Goal: Information Seeking & Learning: Learn about a topic

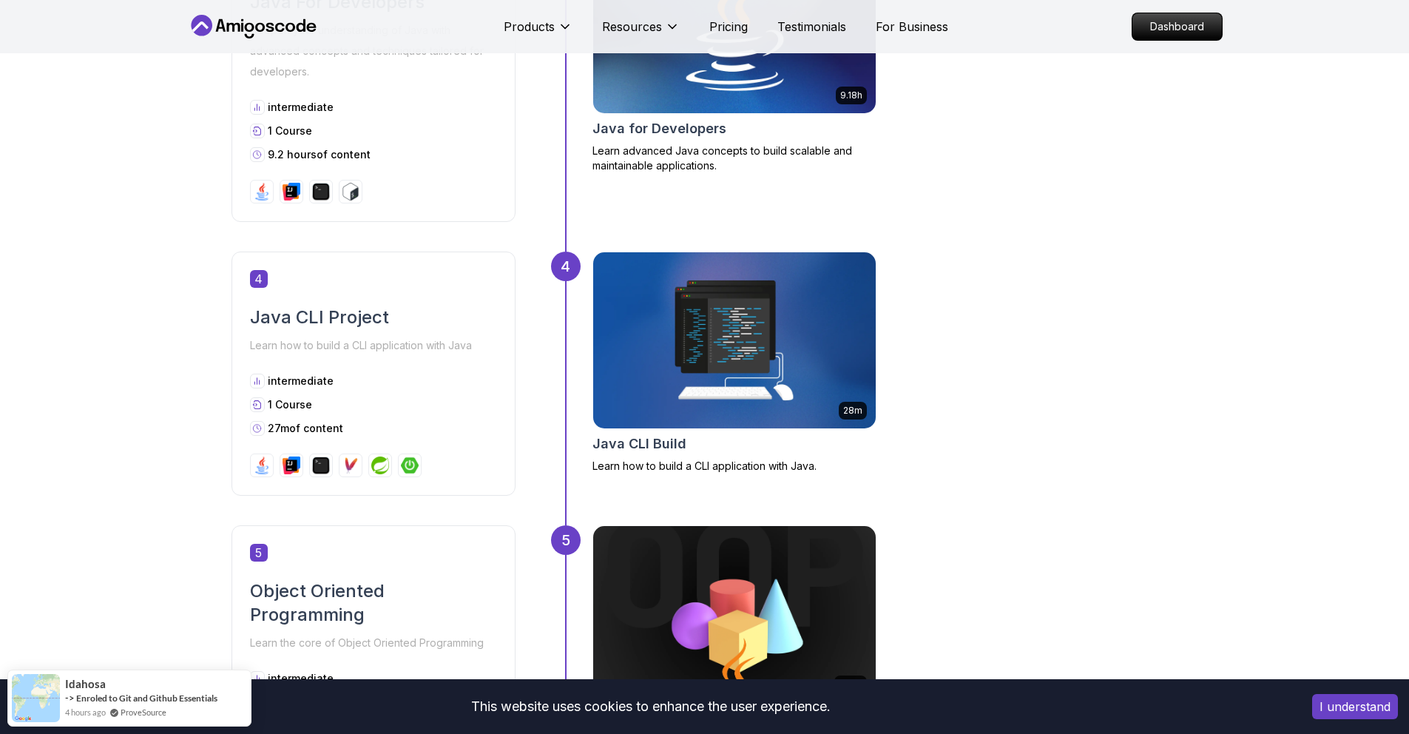
scroll to position [1041, 0]
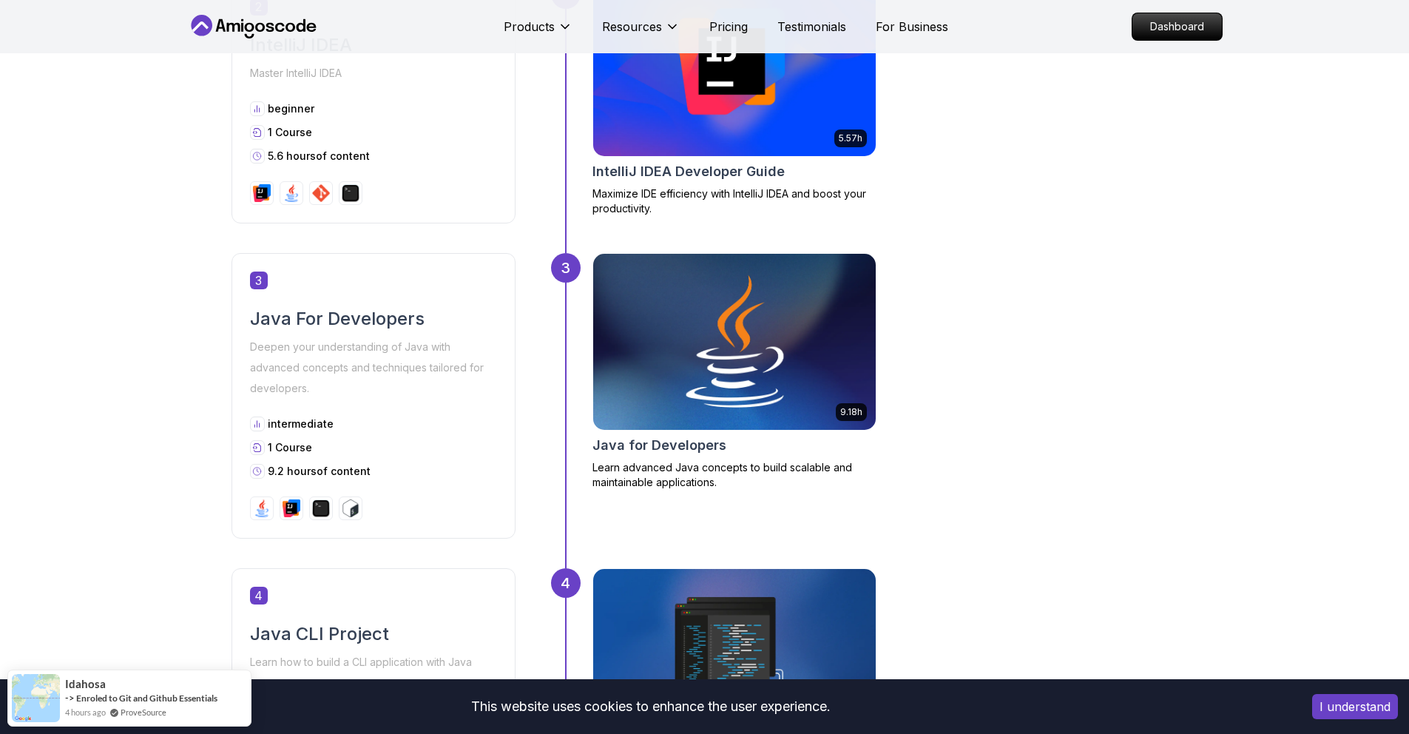
click at [699, 406] on img at bounding box center [734, 341] width 297 height 185
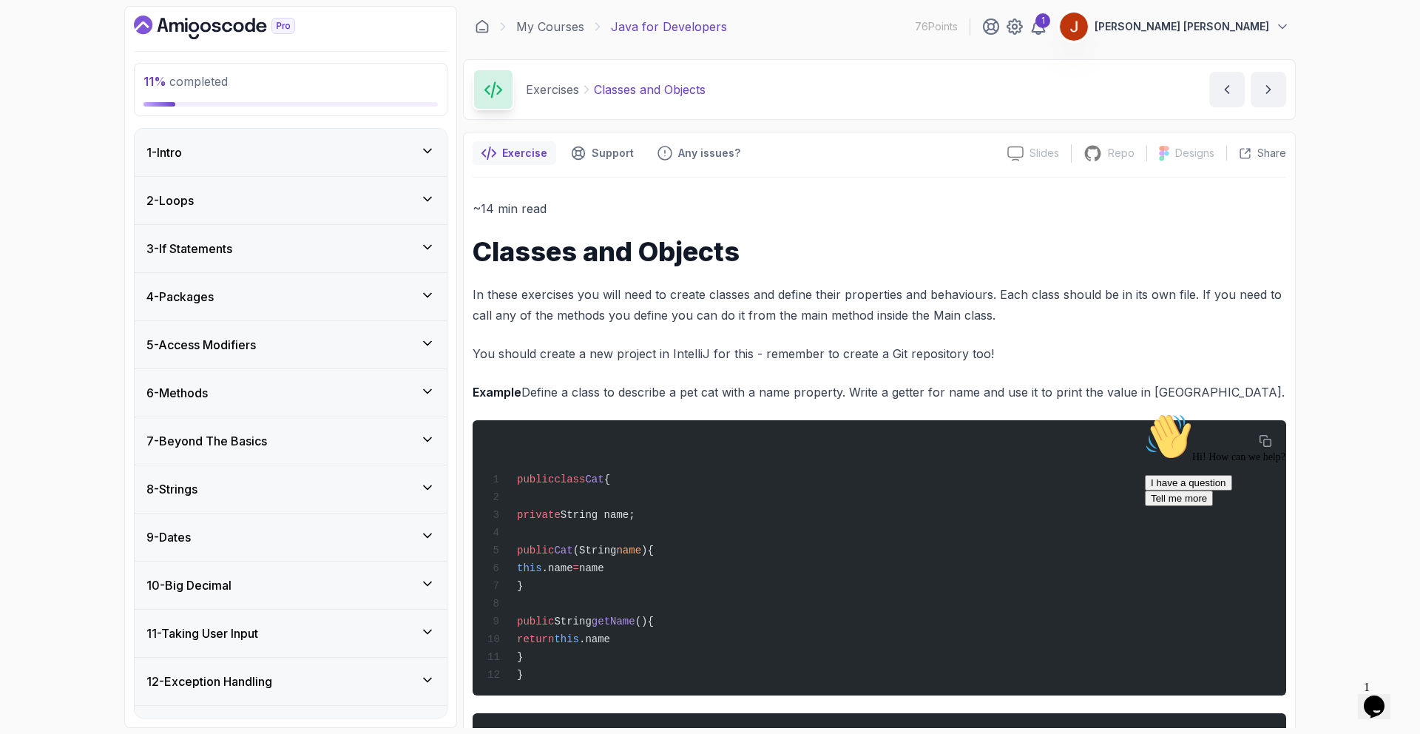
click at [239, 261] on div "3 - If Statements" at bounding box center [291, 248] width 312 height 47
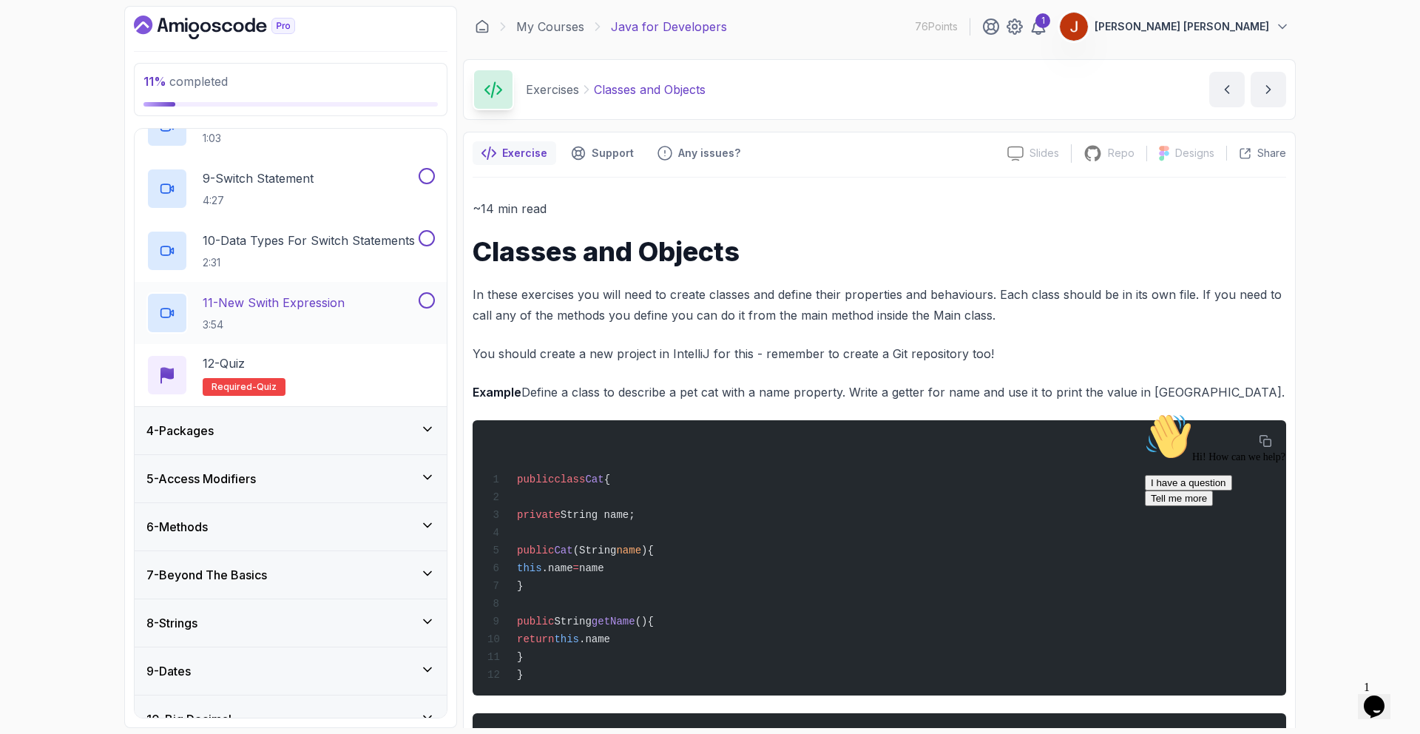
scroll to position [624, 0]
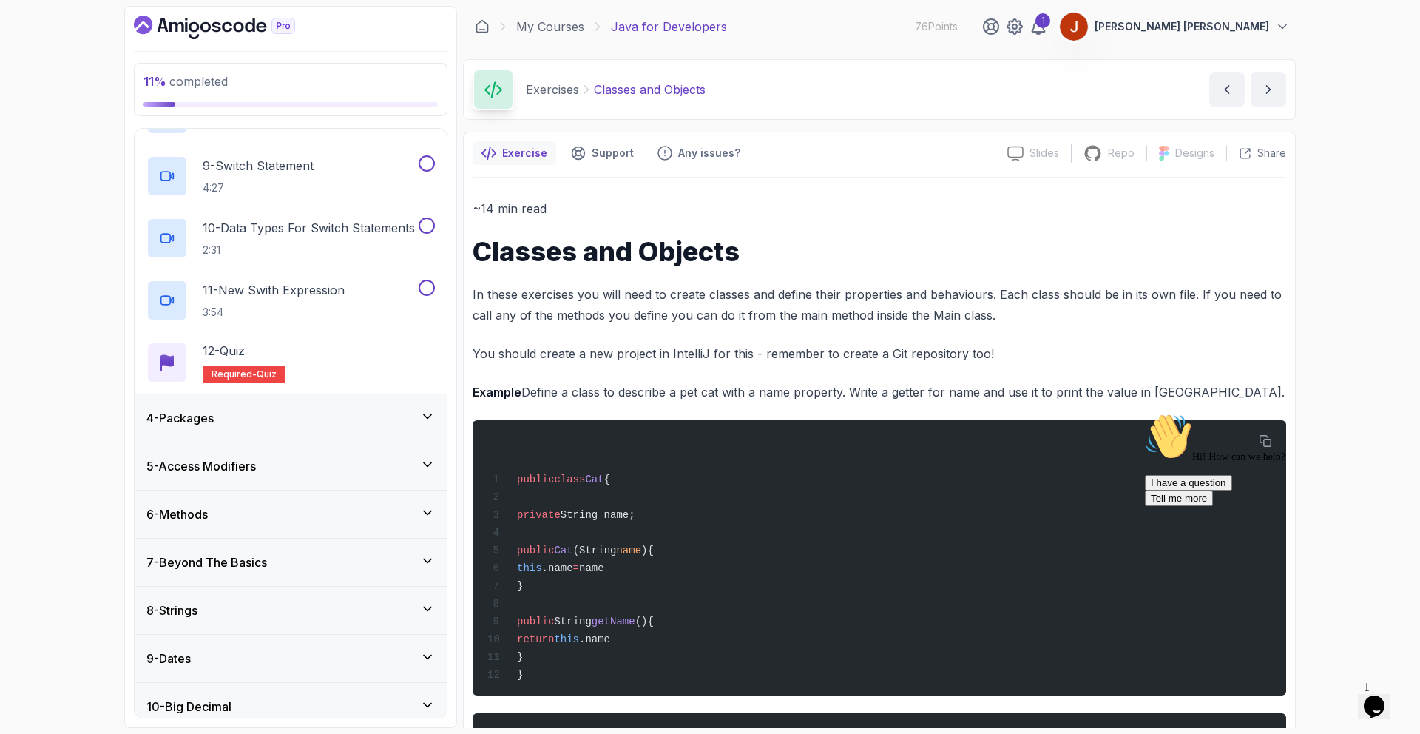
click at [363, 408] on div "4 - Packages" at bounding box center [291, 417] width 312 height 47
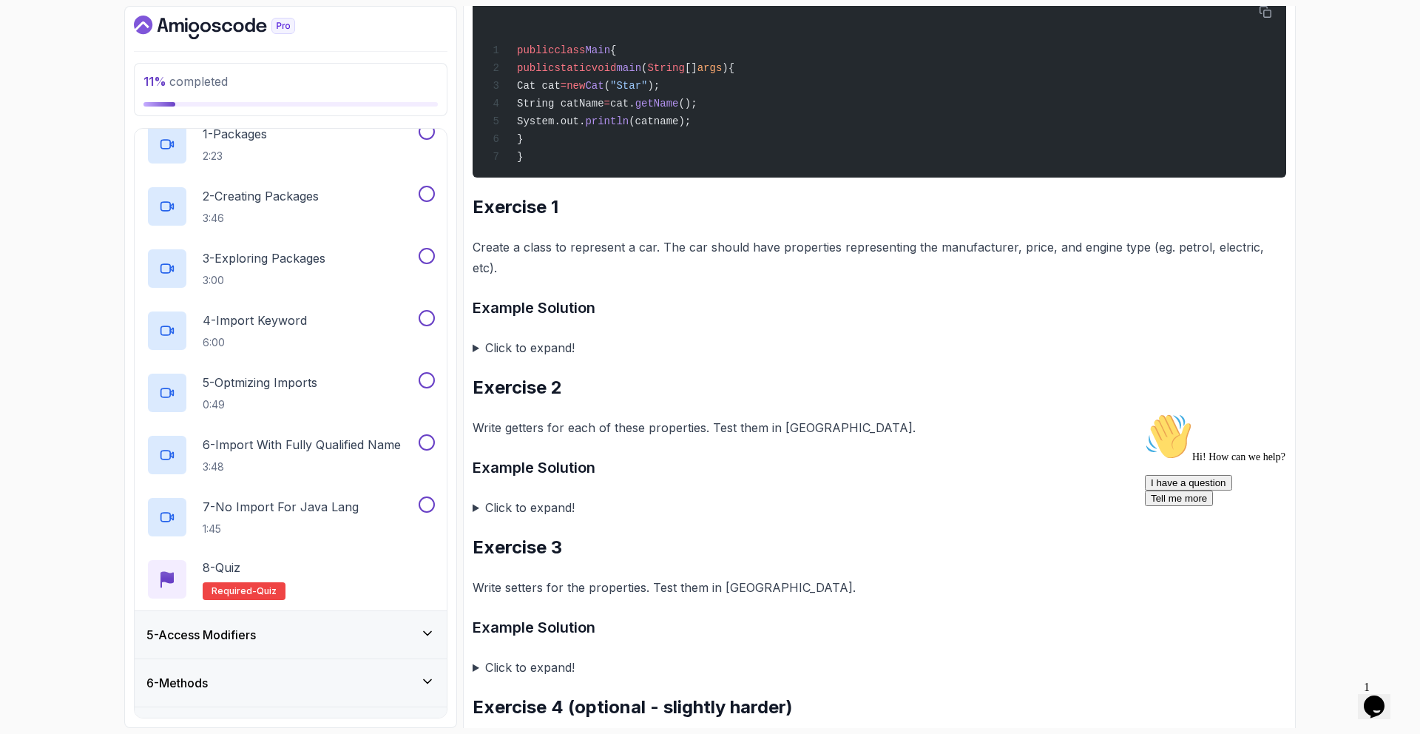
scroll to position [732, 0]
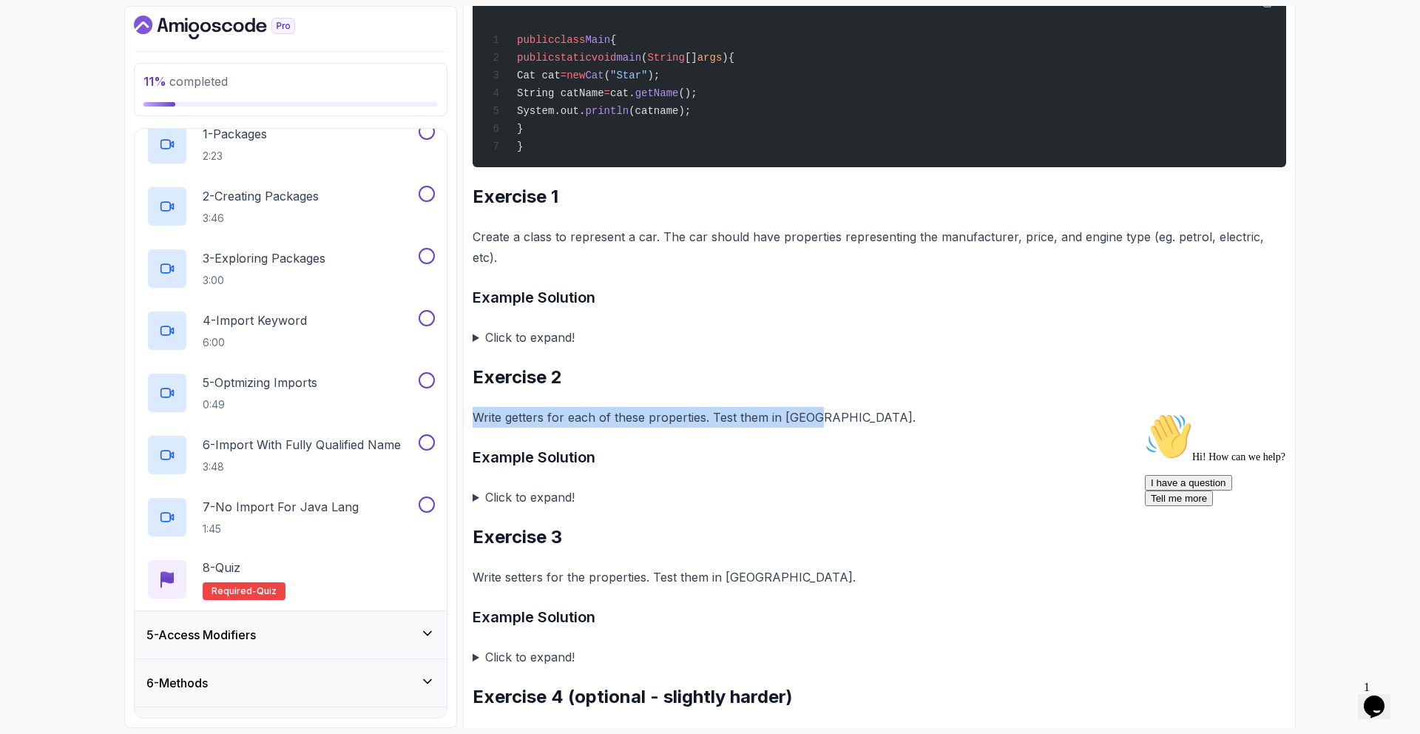
drag, startPoint x: 534, startPoint y: 388, endPoint x: 826, endPoint y: 406, distance: 292.6
click at [826, 406] on div "~14 min read Classes and Objects In these exercises you will need to create cla…" at bounding box center [878, 575] width 813 height 2218
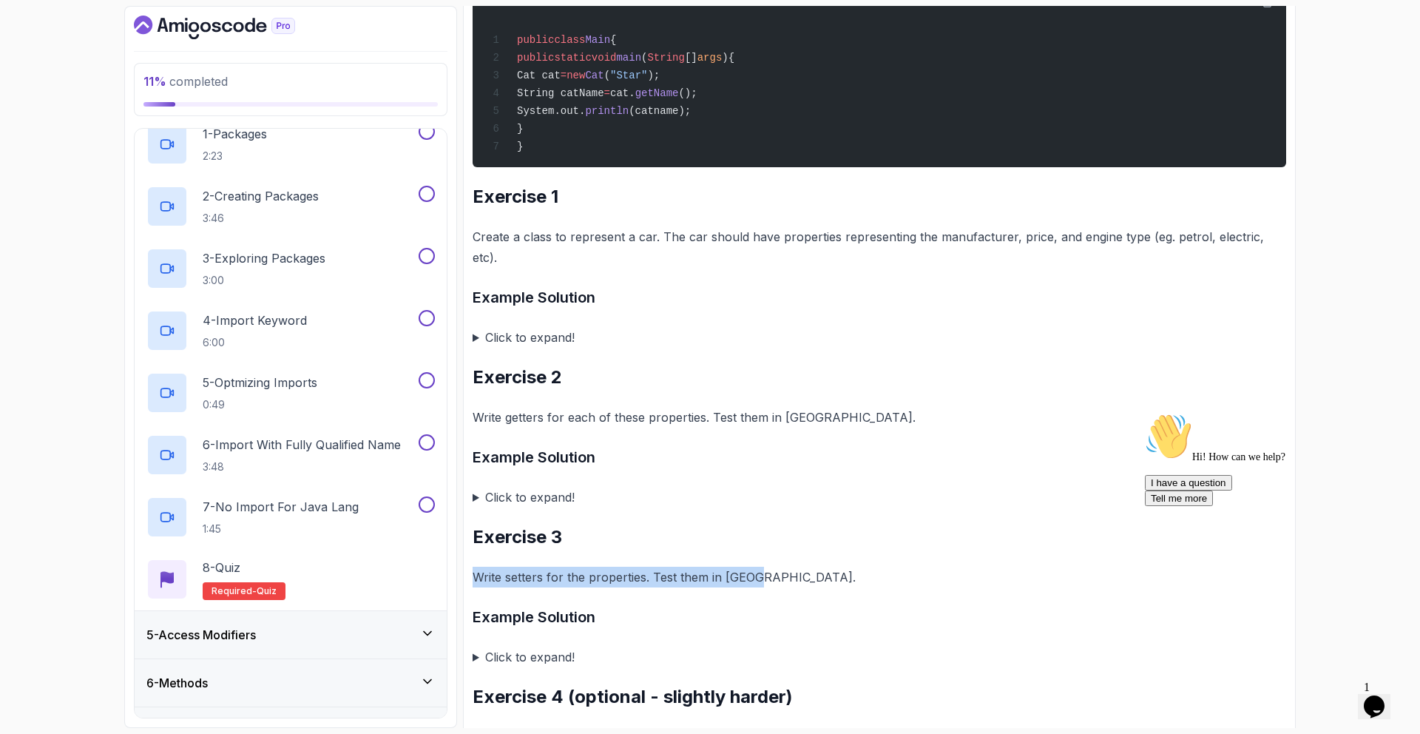
drag, startPoint x: 563, startPoint y: 570, endPoint x: 794, endPoint y: 564, distance: 230.8
click at [794, 564] on div "Exercise Support Any issues? Slides Slides not available Repo Repository not av…" at bounding box center [879, 557] width 833 height 2315
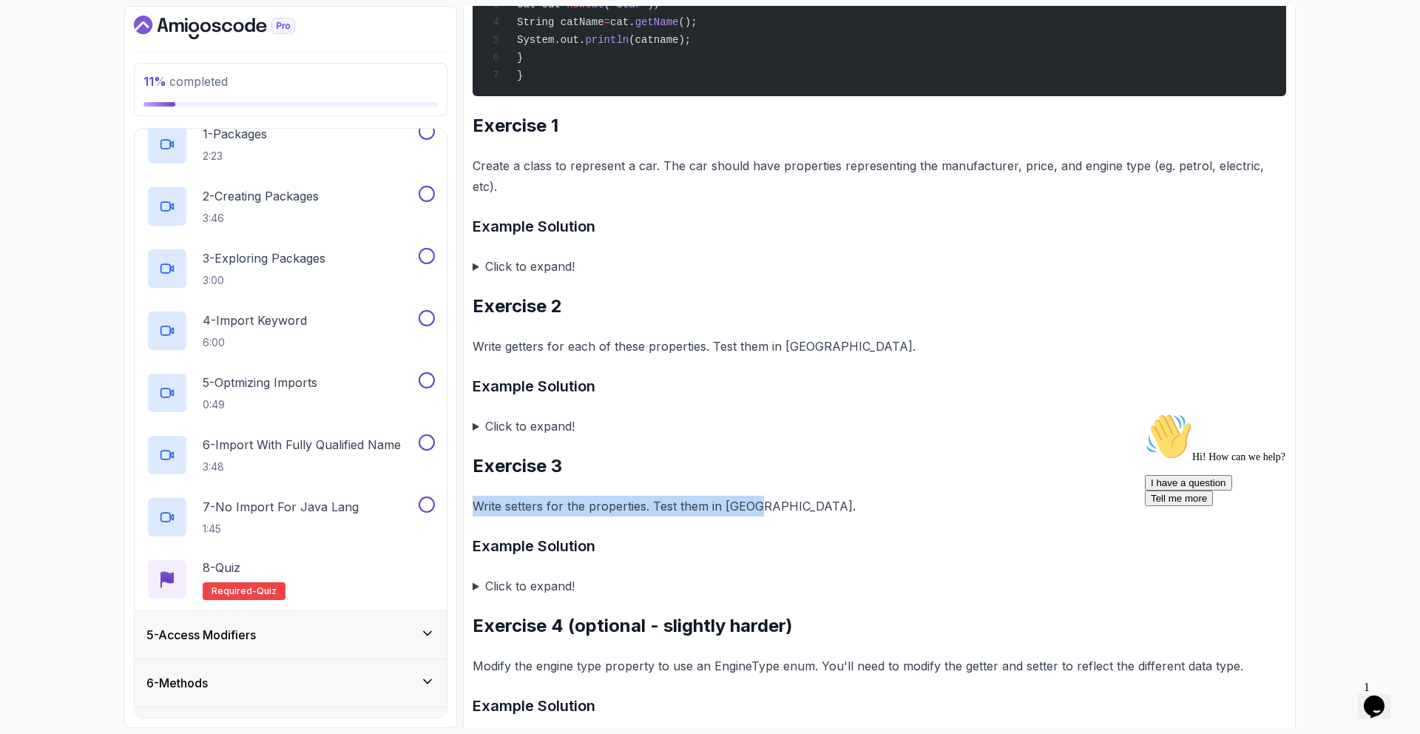
scroll to position [1025, 0]
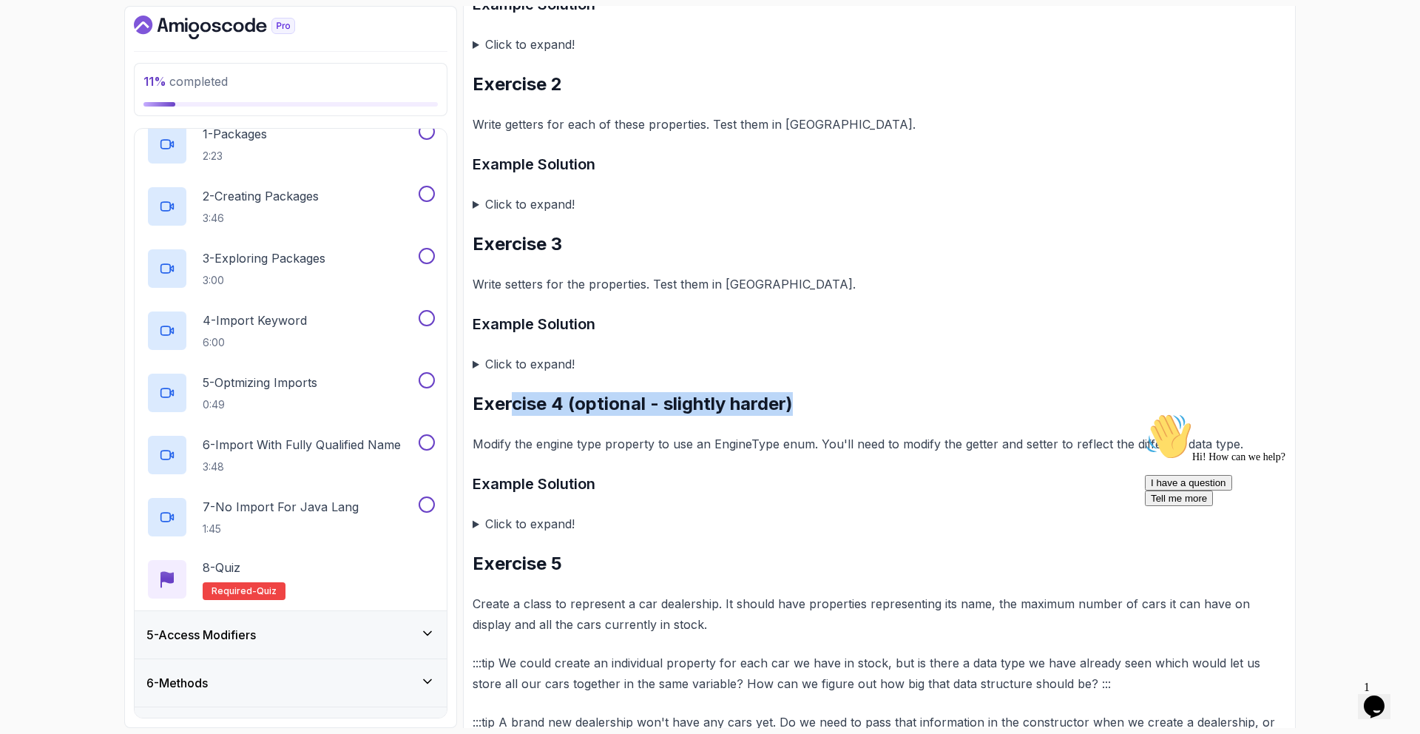
drag, startPoint x: 512, startPoint y: 389, endPoint x: 809, endPoint y: 388, distance: 297.2
click at [809, 392] on h2 "Exercise 4 (optional - slightly harder)" at bounding box center [878, 404] width 813 height 24
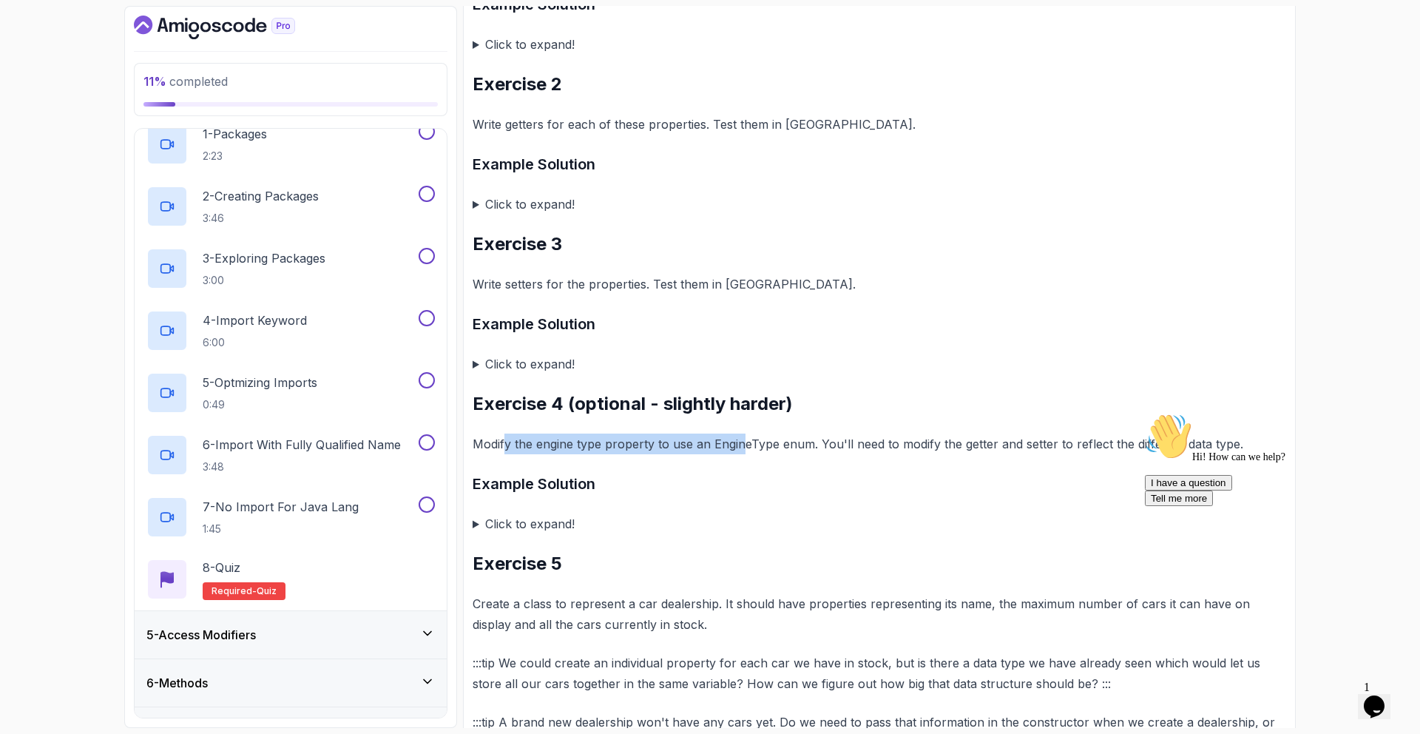
drag, startPoint x: 597, startPoint y: 428, endPoint x: 743, endPoint y: 418, distance: 146.8
click at [743, 433] on p "Modify the engine type property to use an EngineType enum. You'll need to modif…" at bounding box center [878, 443] width 813 height 21
click at [786, 433] on p "Modify the engine type property to use an EngineType enum. You'll need to modif…" at bounding box center [878, 443] width 813 height 21
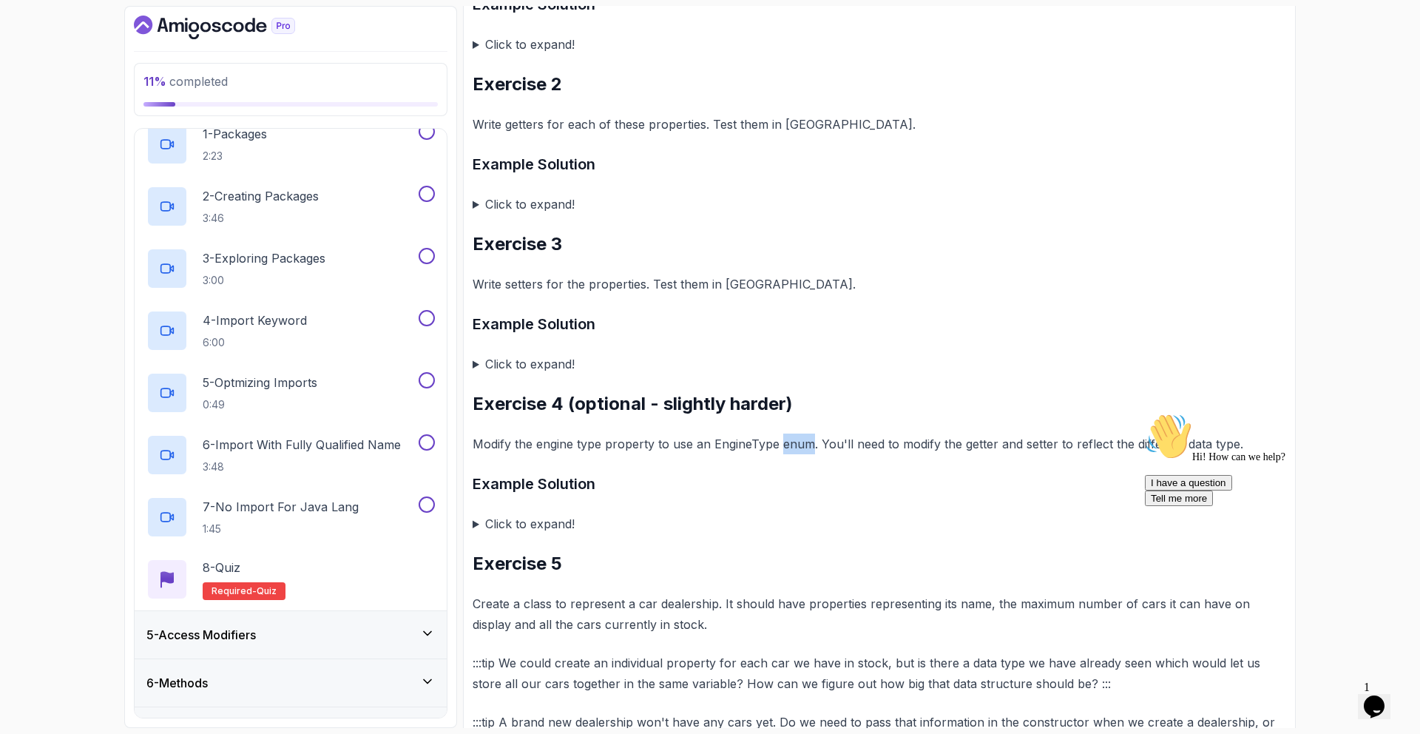
click at [786, 433] on p "Modify the engine type property to use an EngineType enum. You'll need to modif…" at bounding box center [878, 443] width 813 height 21
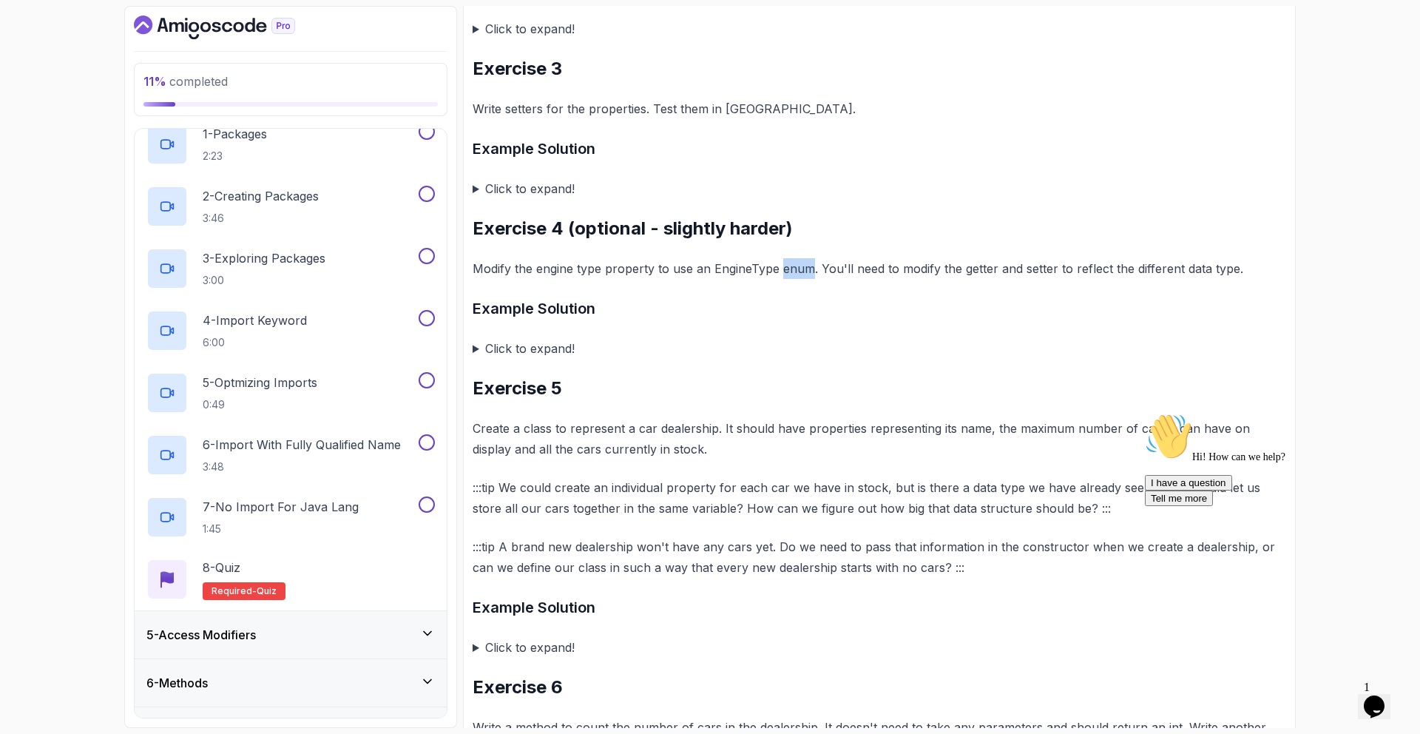
scroll to position [1213, 0]
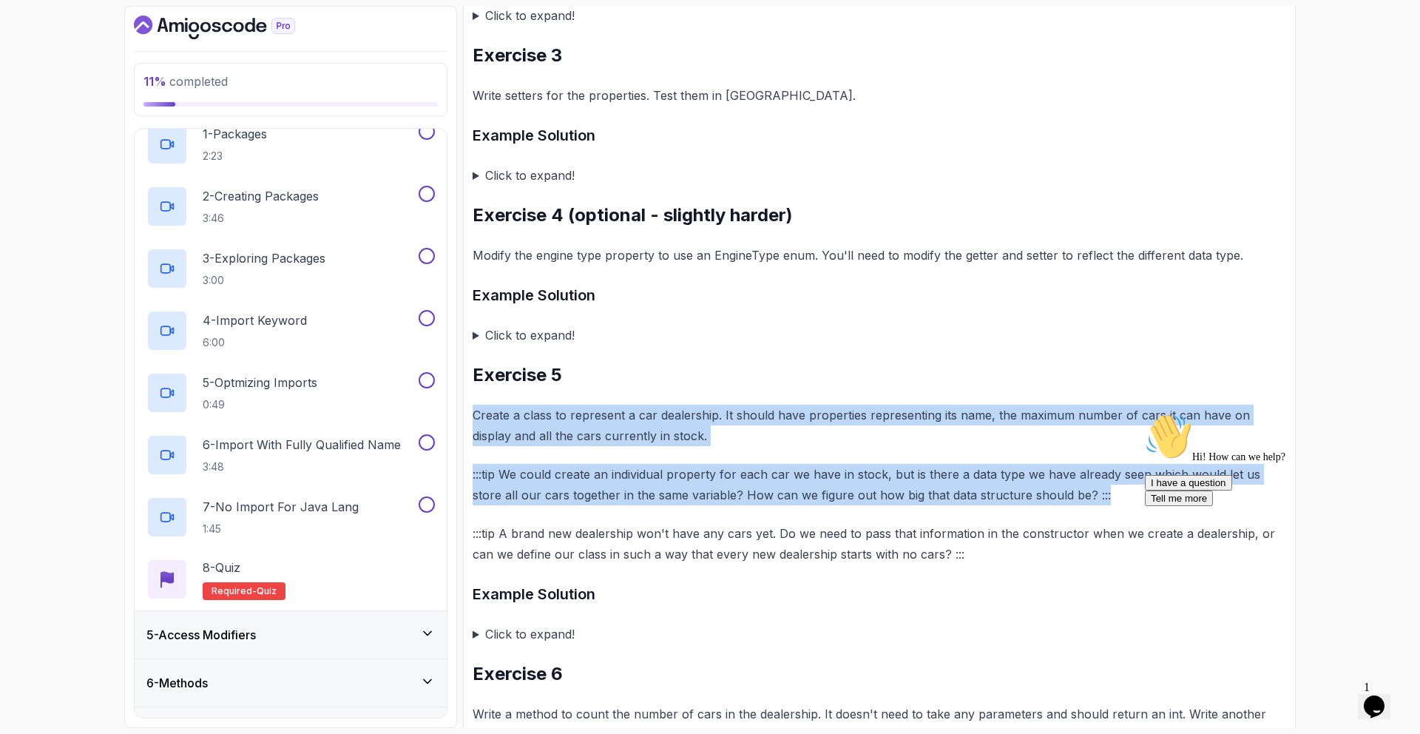
drag, startPoint x: 482, startPoint y: 398, endPoint x: 1094, endPoint y: 481, distance: 617.8
click at [1098, 481] on div "~14 min read Classes and Objects In these exercises you will need to create cla…" at bounding box center [878, 94] width 813 height 2218
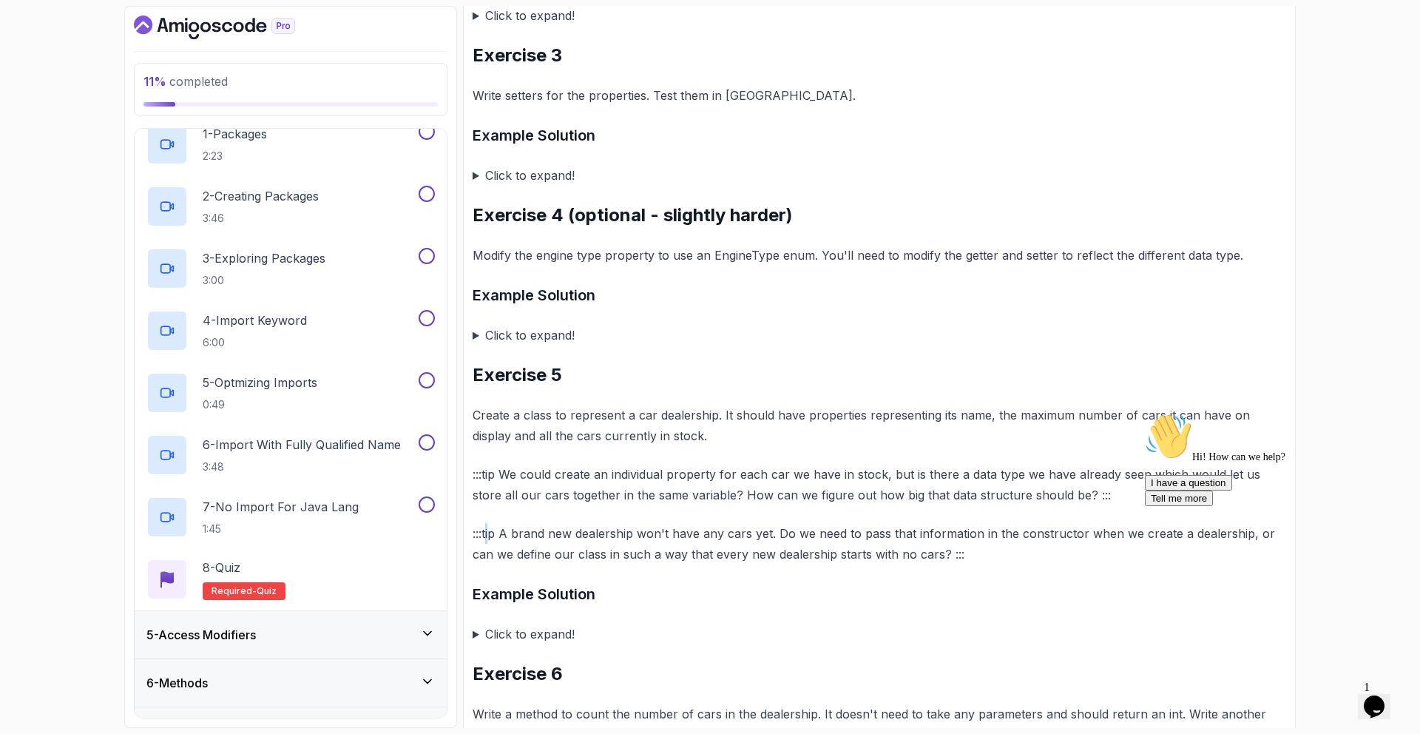
click at [489, 523] on p ":::tip A brand new dealership won't have any cars yet. Do we need to pass that …" at bounding box center [878, 543] width 813 height 41
drag, startPoint x: 486, startPoint y: 512, endPoint x: 650, endPoint y: 512, distance: 164.2
click at [650, 523] on p ":::tip A brand new dealership won't have any cars yet. Do we need to pass that …" at bounding box center [878, 543] width 813 height 41
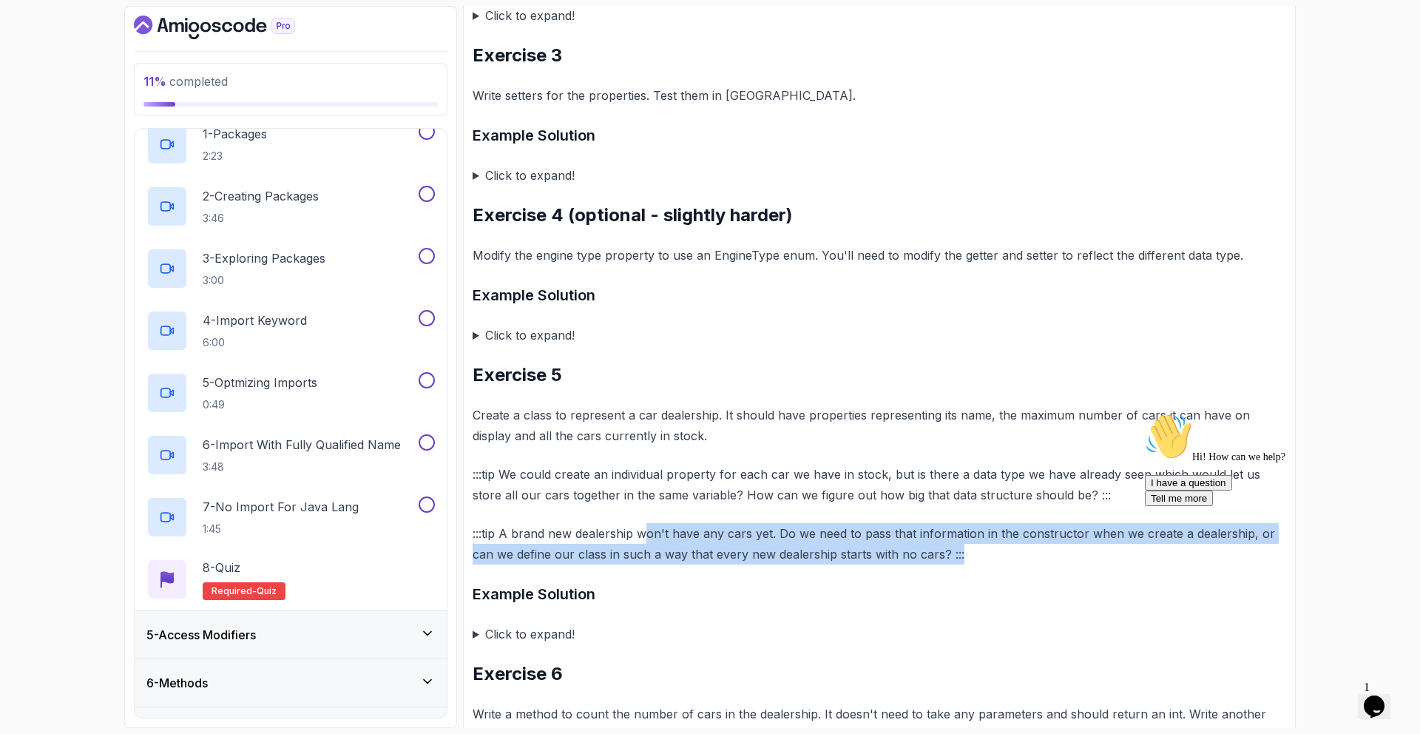
drag, startPoint x: 660, startPoint y: 502, endPoint x: 955, endPoint y: 531, distance: 296.4
click at [955, 531] on p ":::tip A brand new dealership won't have any cars yet. Do we need to pass that …" at bounding box center [878, 543] width 813 height 41
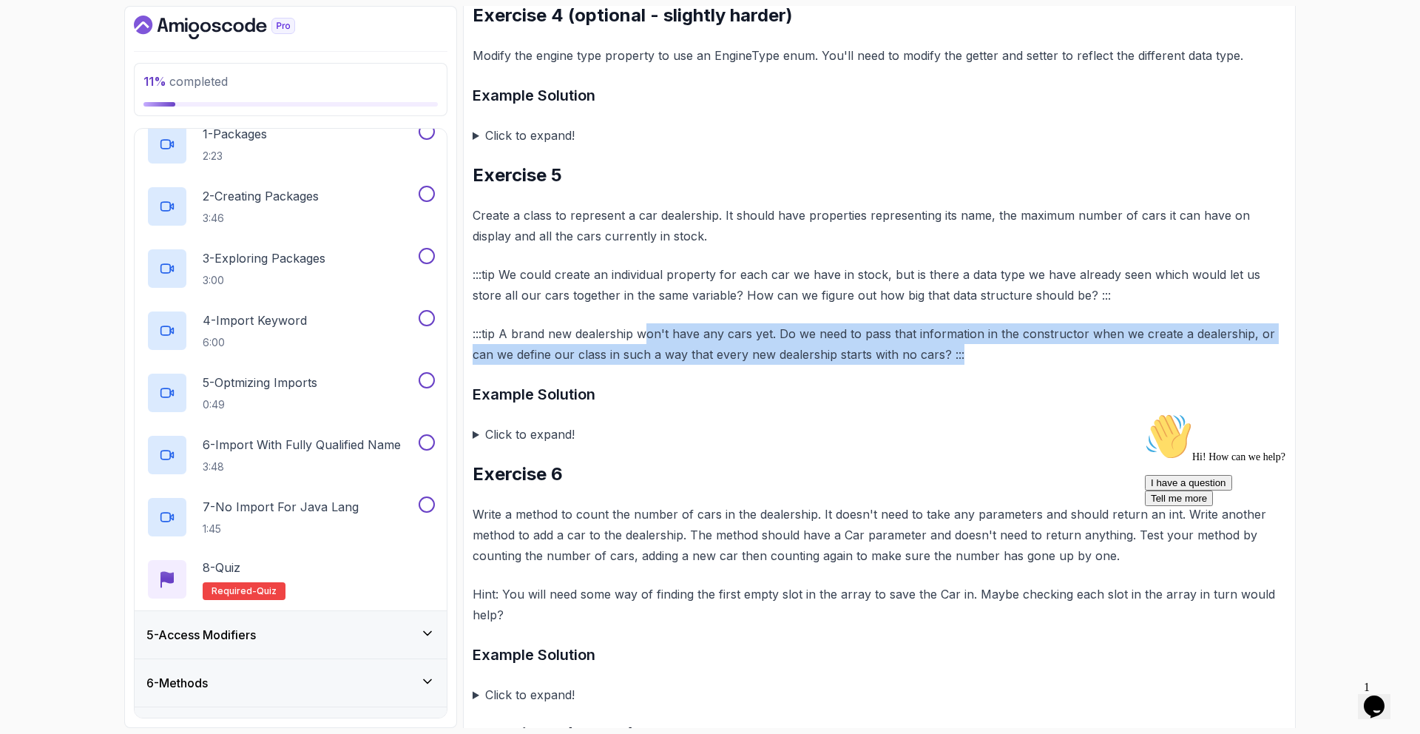
scroll to position [1465, 0]
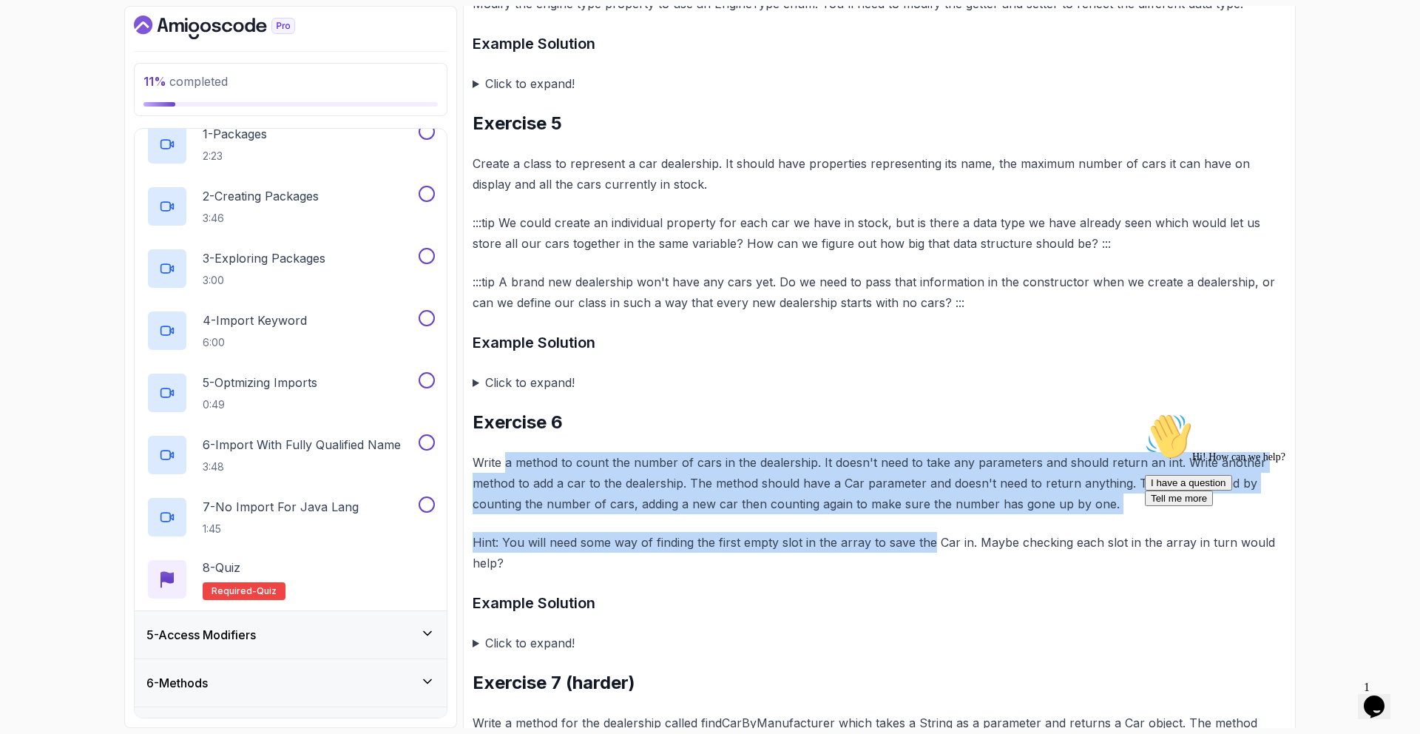
drag, startPoint x: 575, startPoint y: 449, endPoint x: 930, endPoint y: 528, distance: 363.6
click at [930, 532] on p "Hint: You will need some way of finding the first empty slot in the array to sa…" at bounding box center [878, 552] width 813 height 41
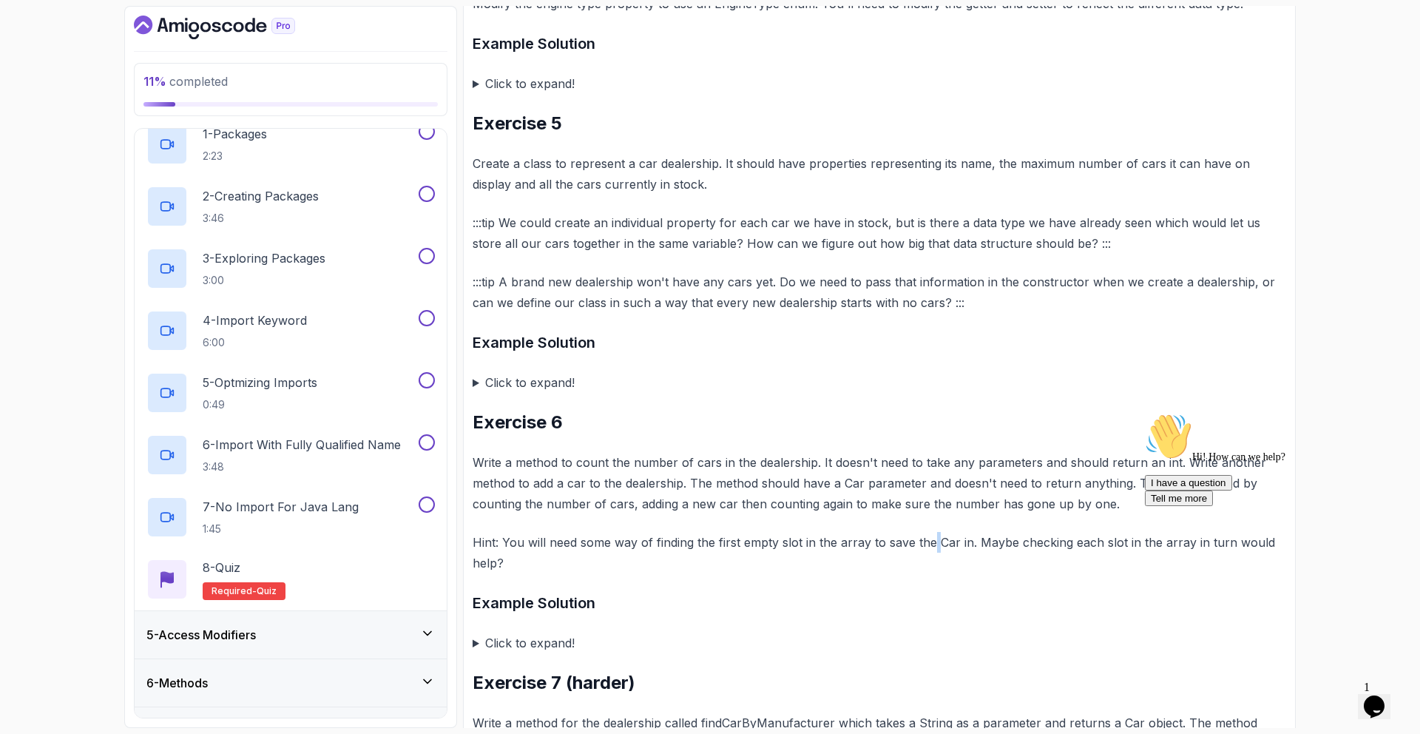
click at [930, 532] on p "Hint: You will need some way of finding the first empty slot in the array to sa…" at bounding box center [878, 552] width 813 height 41
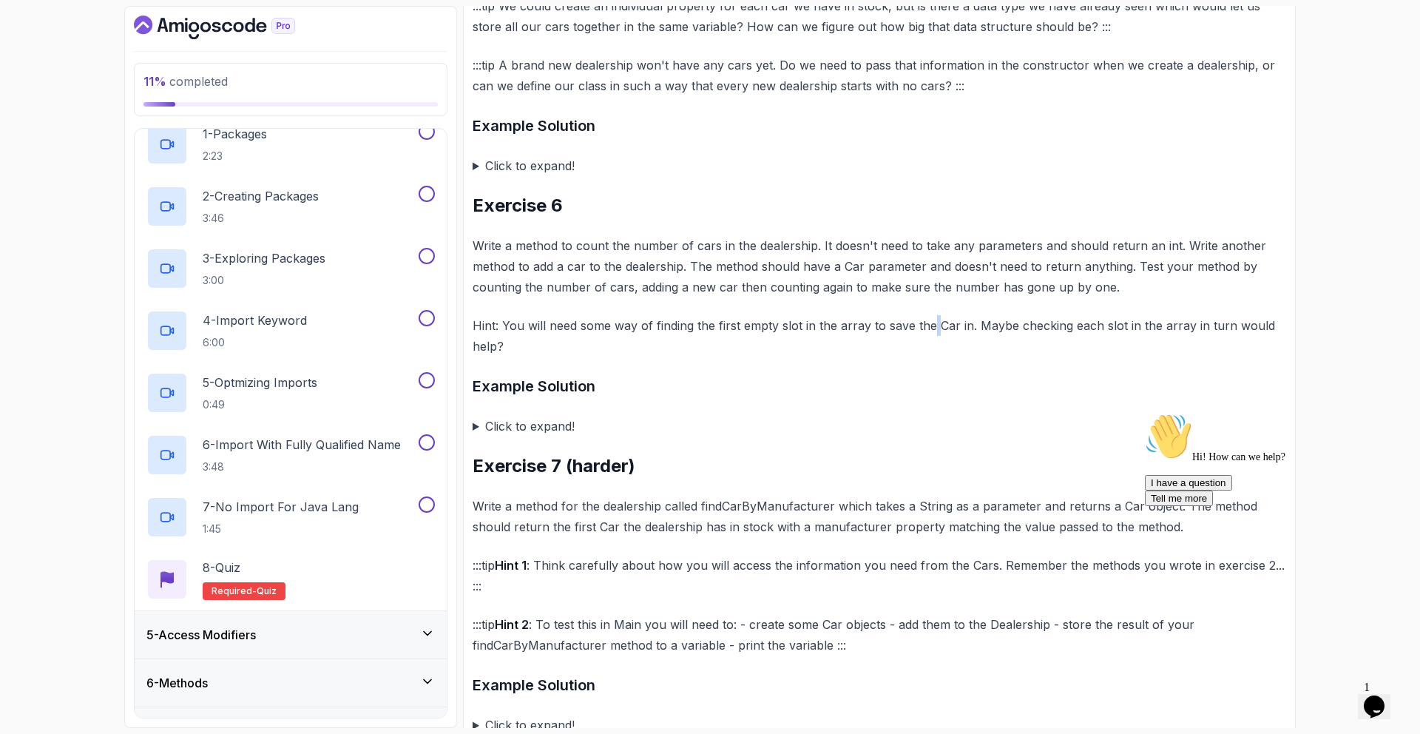
scroll to position [1698, 0]
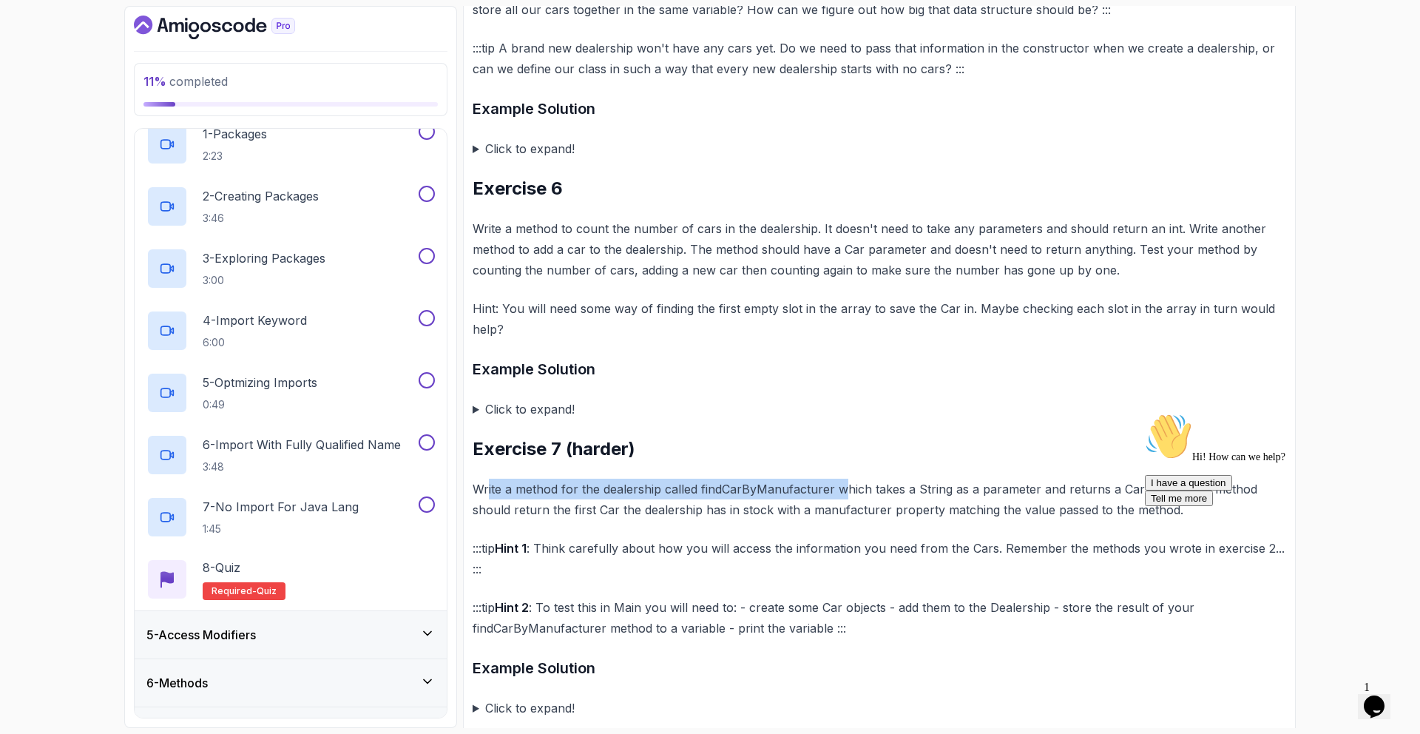
drag, startPoint x: 488, startPoint y: 468, endPoint x: 841, endPoint y: 474, distance: 352.8
click at [841, 478] on p "Write a method for the dealership called findCarByManufacturer which takes a St…" at bounding box center [878, 498] width 813 height 41
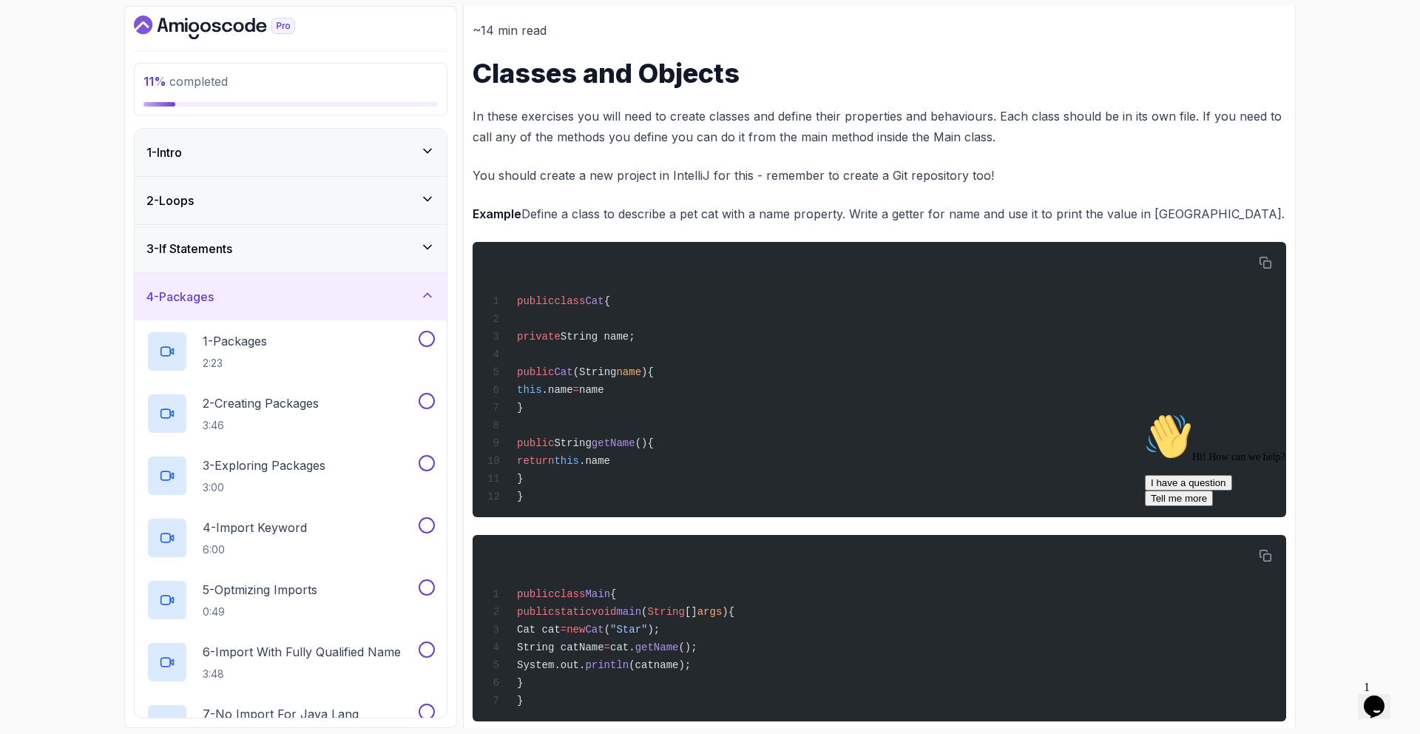
scroll to position [0, 0]
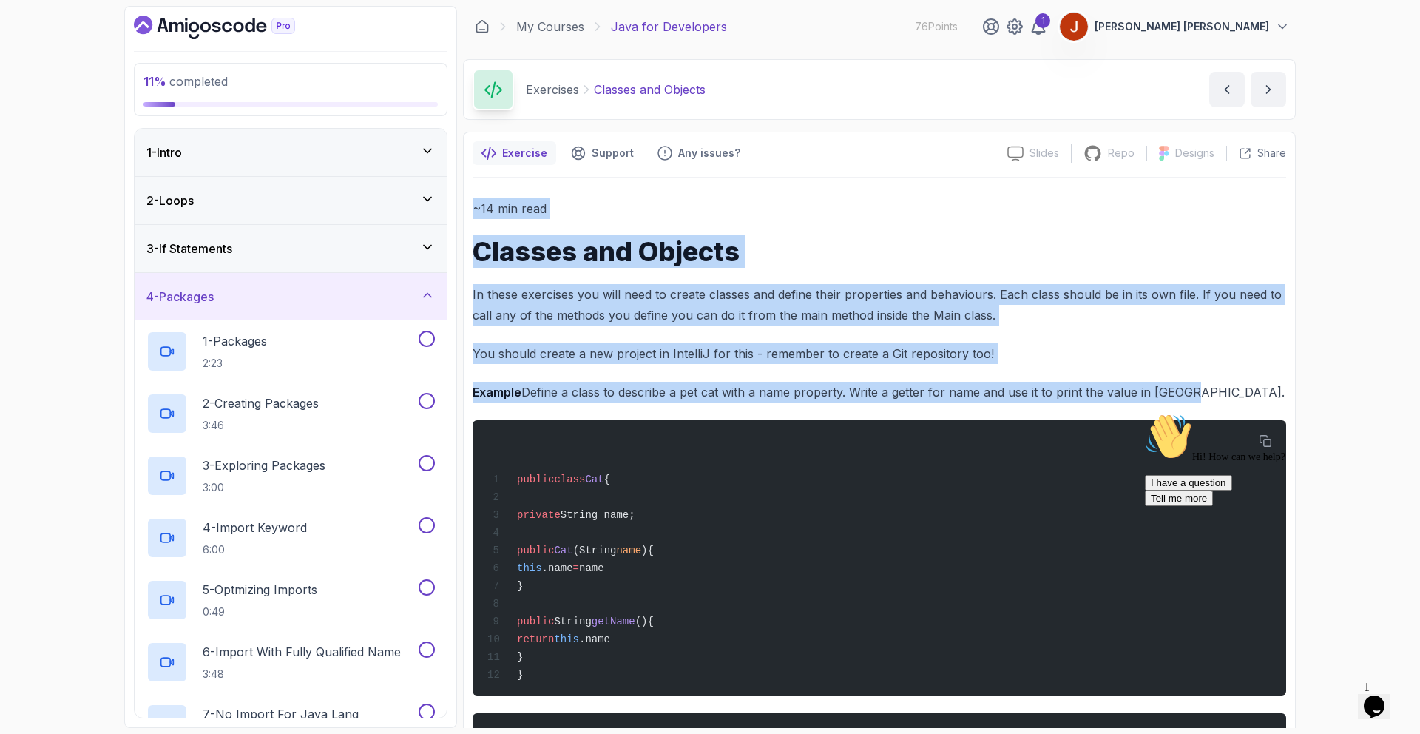
drag, startPoint x: 474, startPoint y: 213, endPoint x: 1039, endPoint y: 298, distance: 571.3
click at [1248, 23] on p "[PERSON_NAME] [PERSON_NAME]" at bounding box center [1181, 26] width 175 height 15
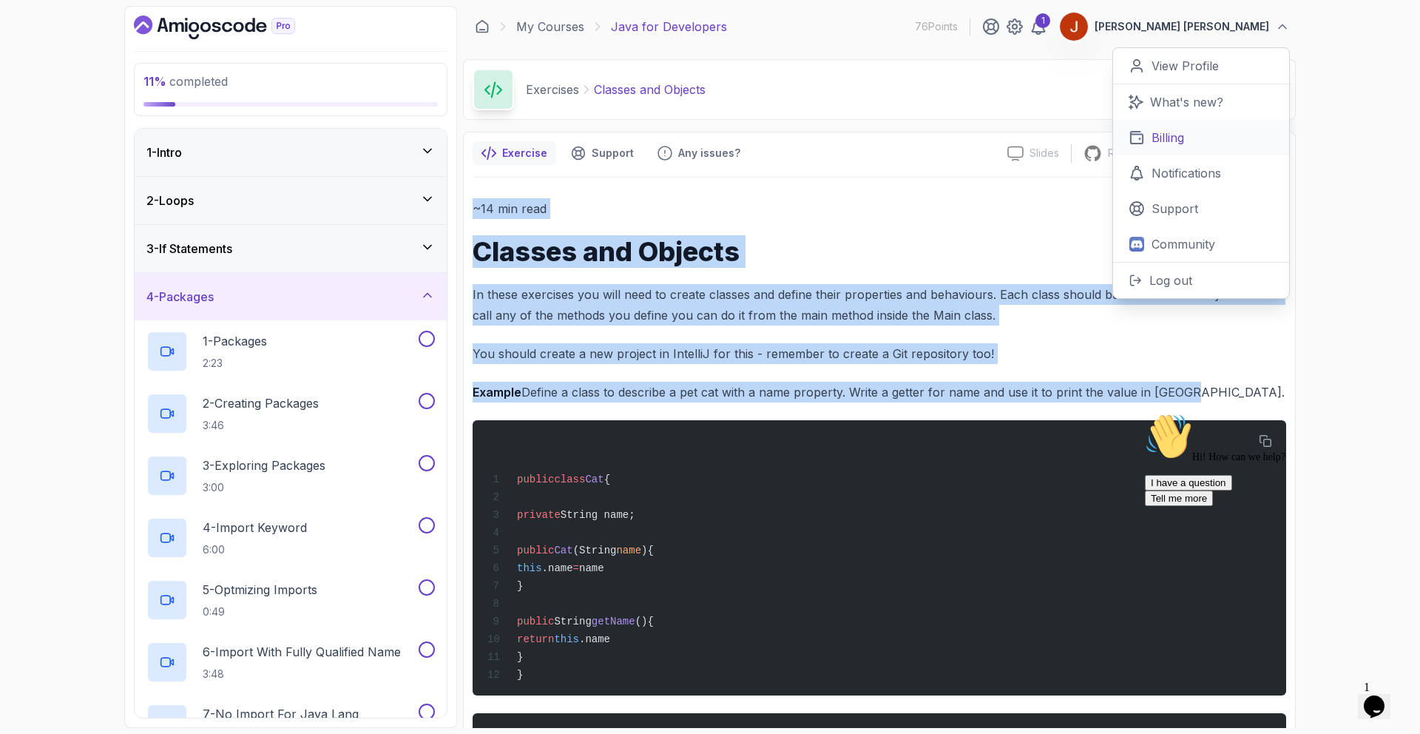
click at [1179, 148] on link "Billing" at bounding box center [1201, 137] width 176 height 35
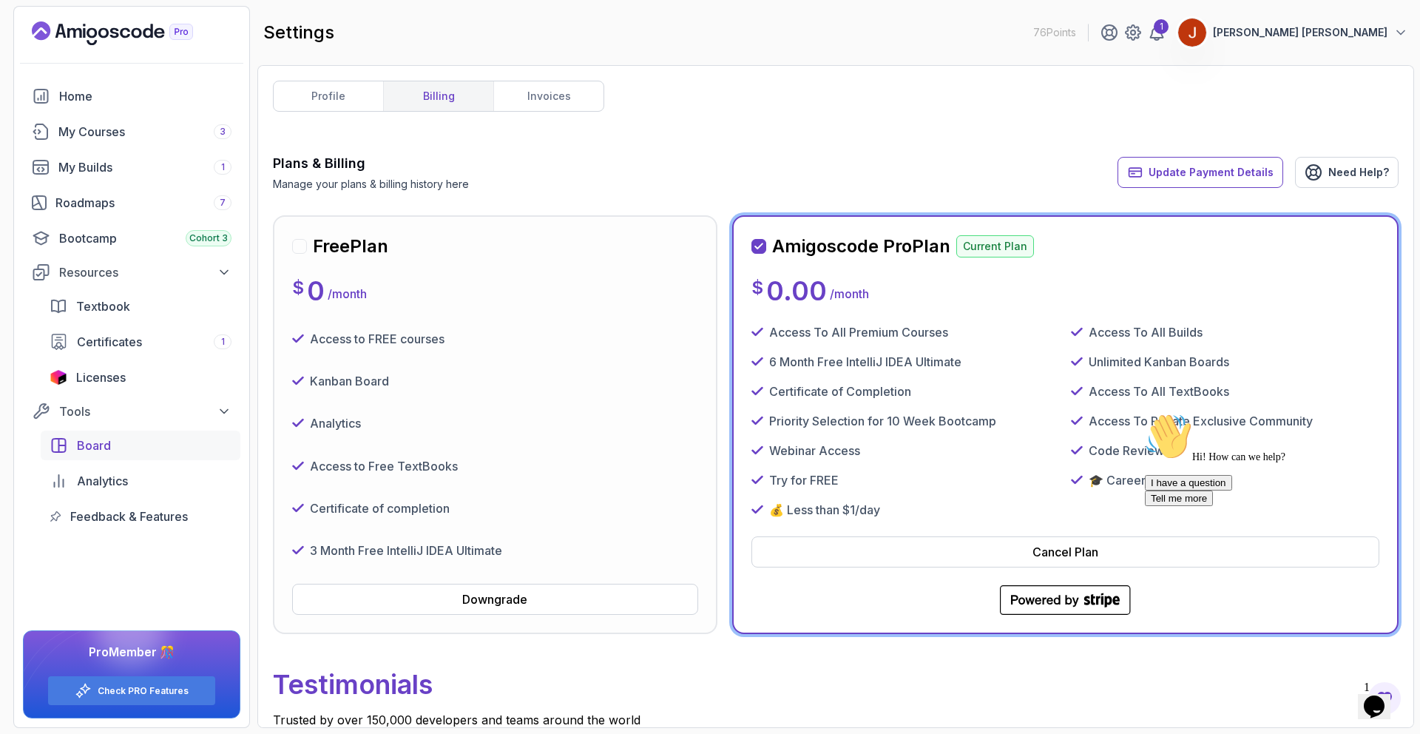
click at [186, 437] on div "Board" at bounding box center [154, 445] width 155 height 18
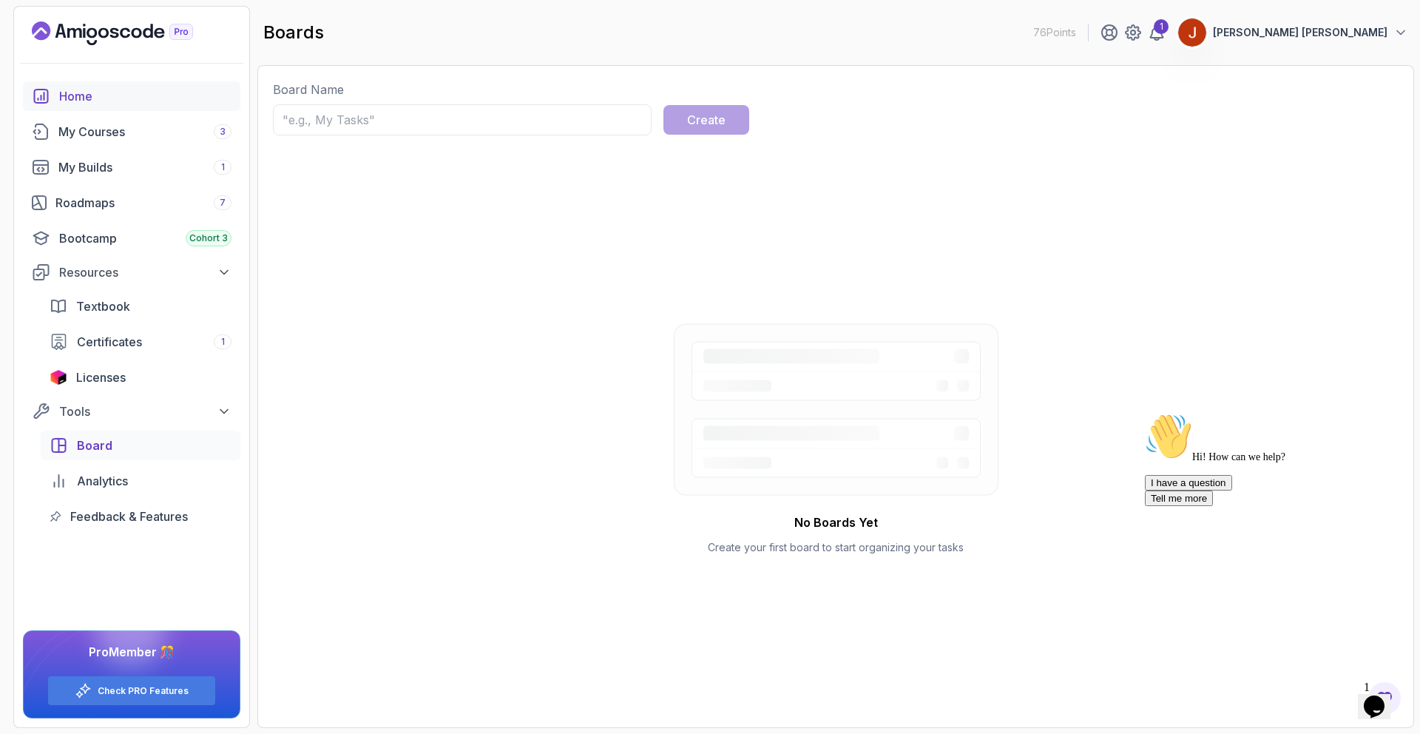
click at [64, 109] on link "Home" at bounding box center [131, 96] width 217 height 30
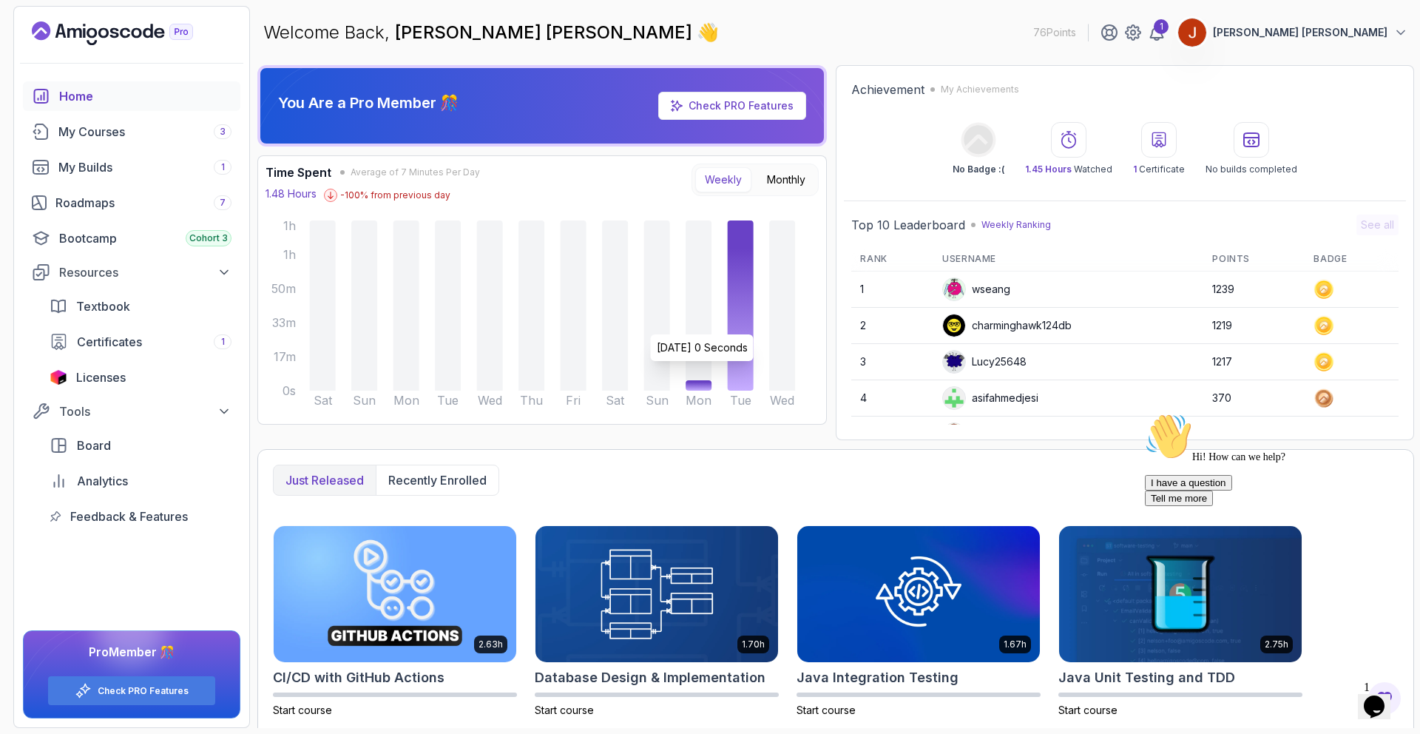
click at [788, 327] on icon at bounding box center [782, 305] width 26 height 170
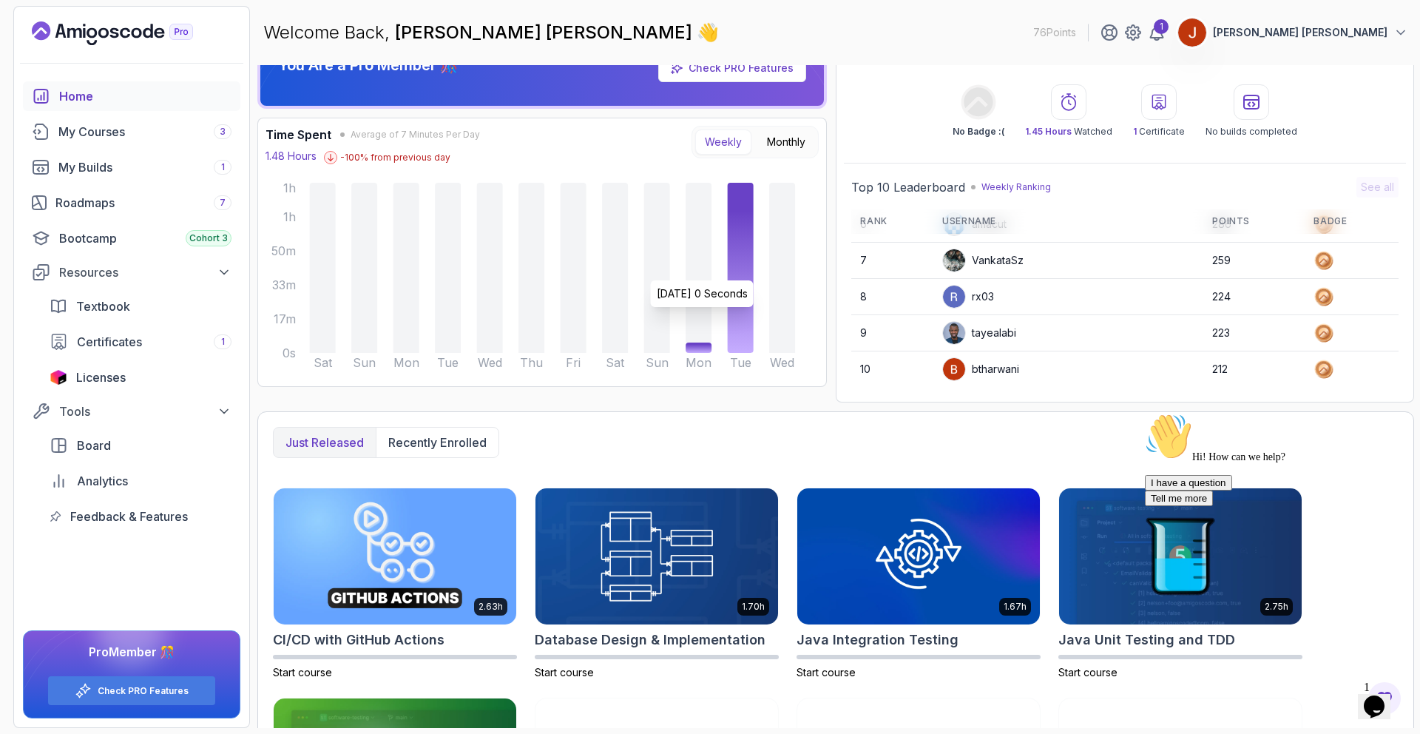
scroll to position [214, 0]
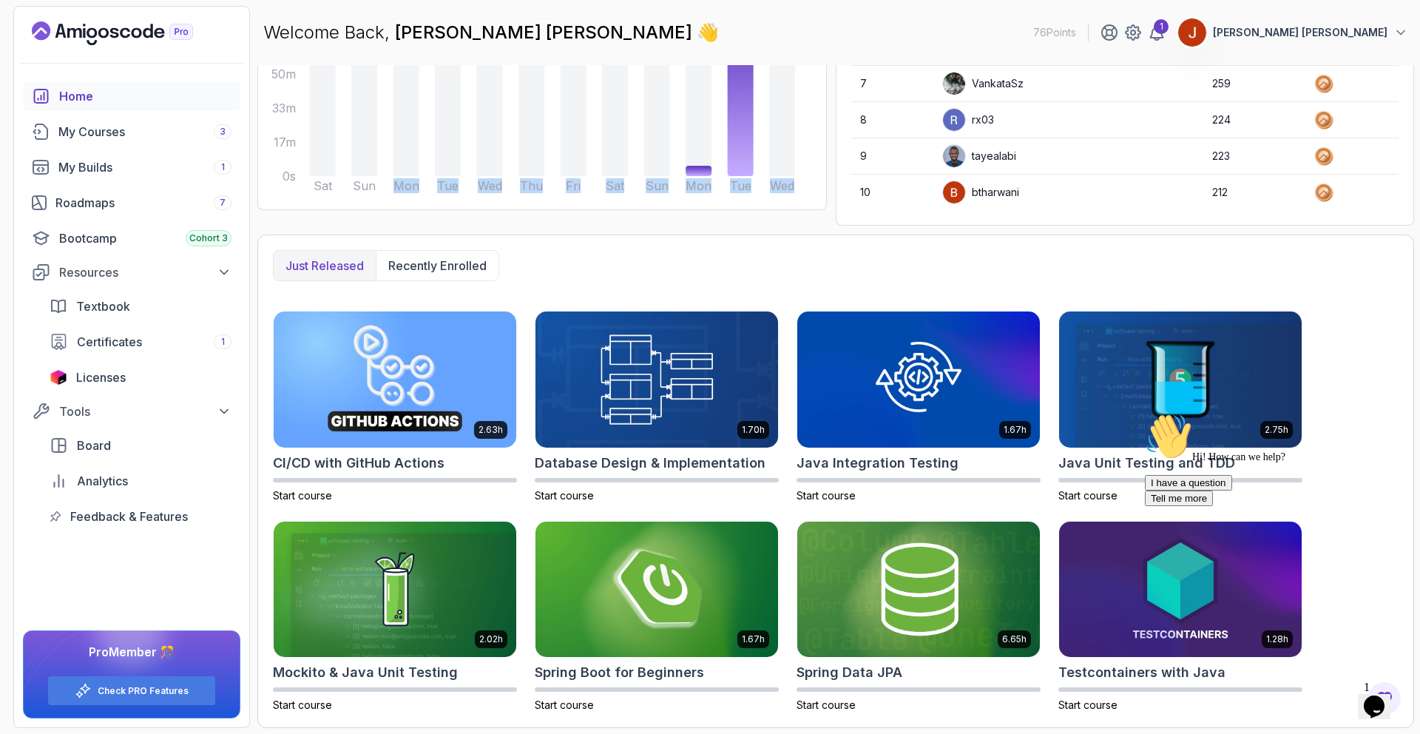
drag, startPoint x: 462, startPoint y: 208, endPoint x: 805, endPoint y: 192, distance: 343.5
click at [805, 192] on div "Time Spent Average of 7 Minutes Per Day 1.48 Hours -100 % from previous day Wee…" at bounding box center [541, 75] width 569 height 269
click at [805, 192] on icon "Sat Sun Mon Tue Wed Thu Fri Sat Sun Mon Tue Wed 0s 17m 33m 50m 1h 1h" at bounding box center [530, 102] width 553 height 200
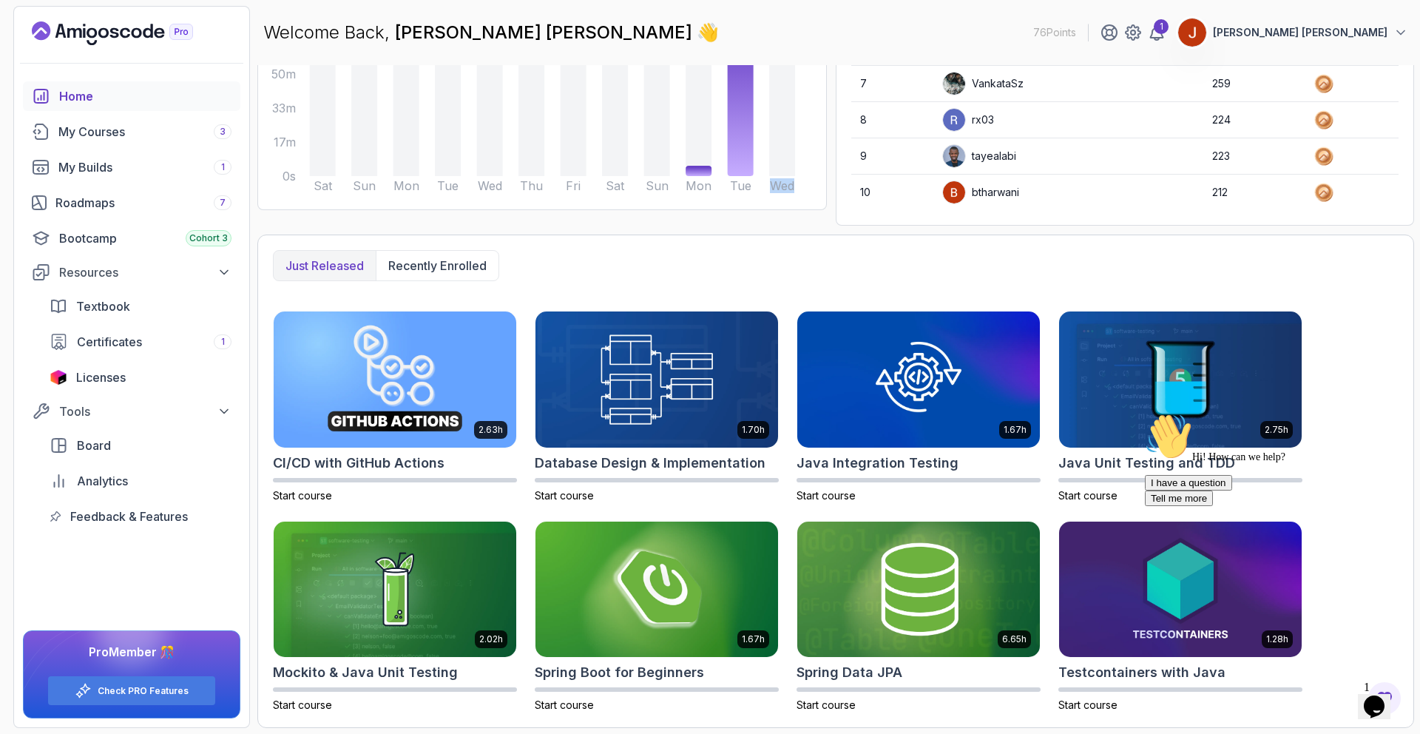
click at [805, 192] on icon "Sat Sun Mon Tue Wed Thu Fri Sat Sun Mon Tue Wed 0s 17m 33m 50m 1h 1h" at bounding box center [530, 102] width 553 height 200
click at [124, 207] on div "Roadmaps 7" at bounding box center [143, 203] width 176 height 18
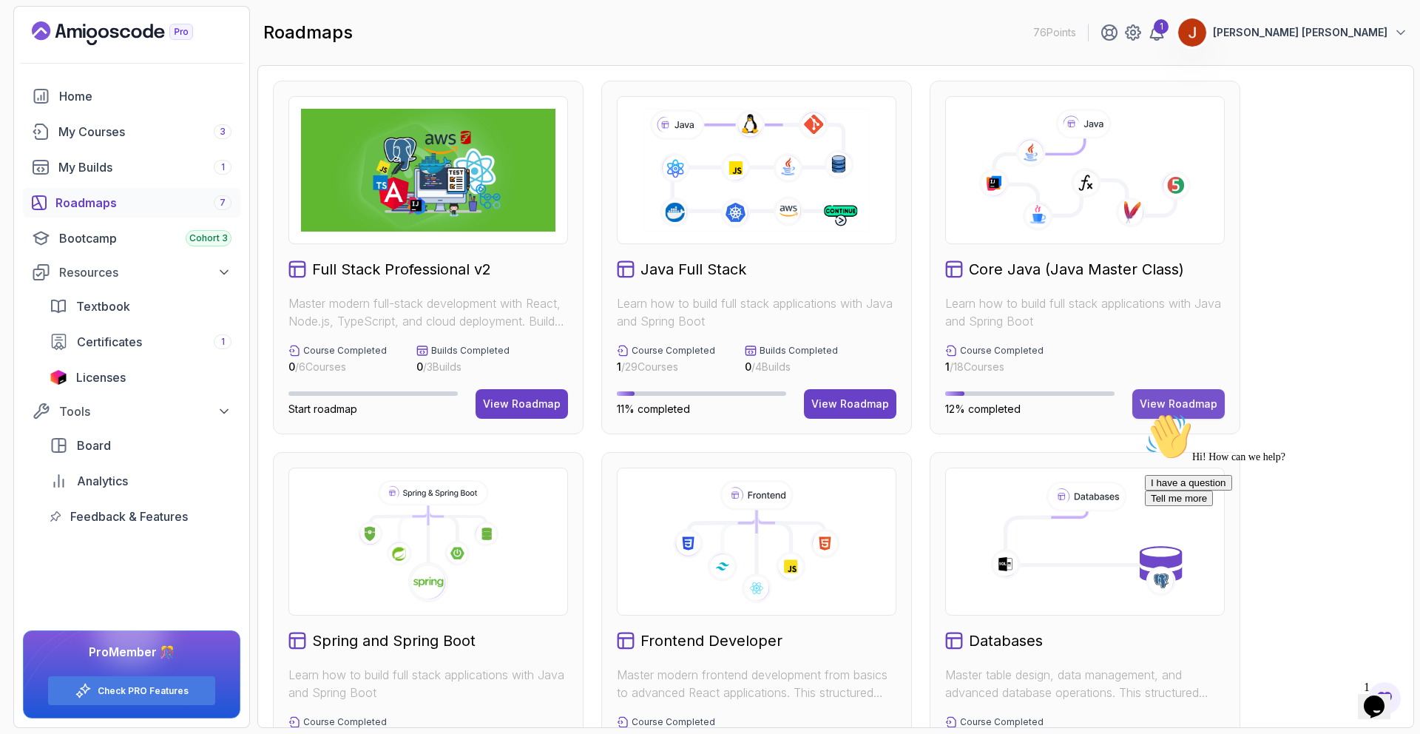
click at [1165, 393] on button "View Roadmap" at bounding box center [1178, 404] width 92 height 30
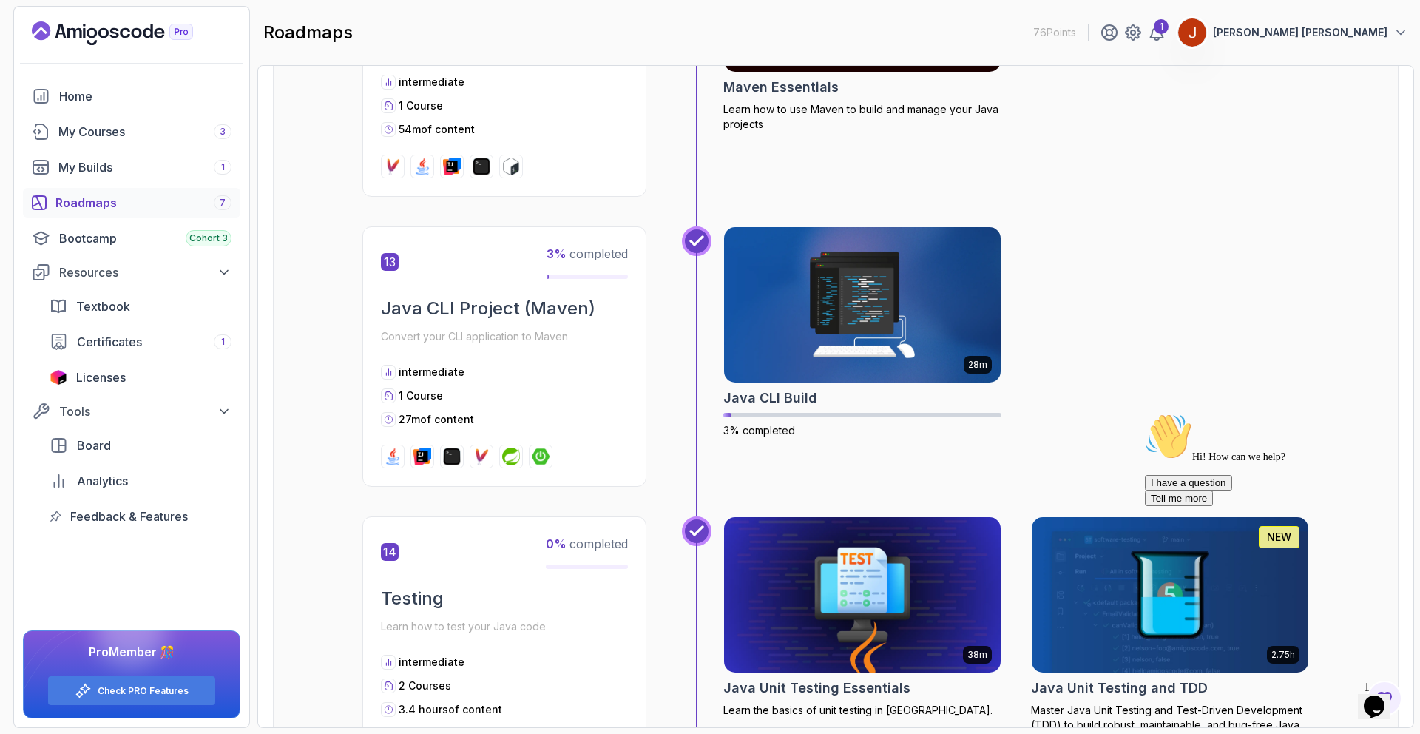
scroll to position [3653, 0]
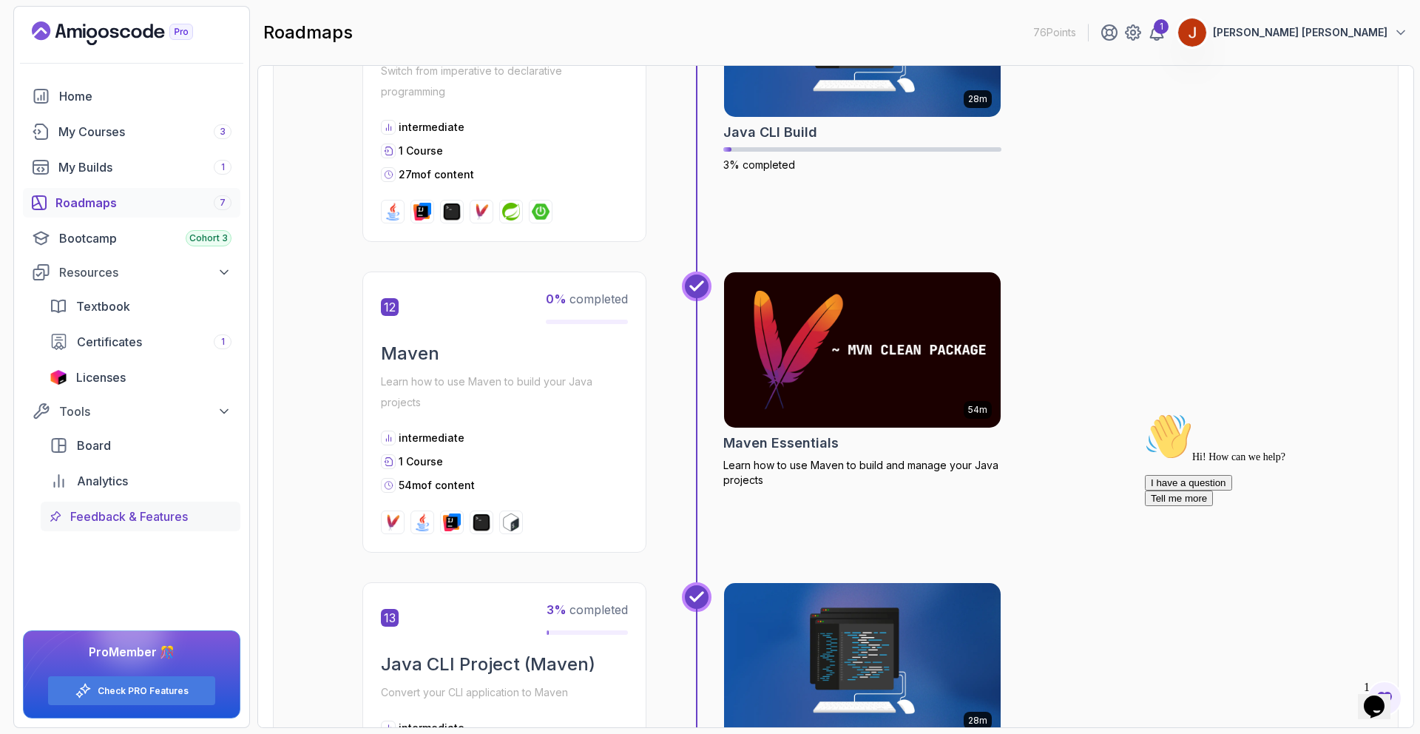
click at [166, 512] on span "Feedback & Features" at bounding box center [129, 516] width 118 height 18
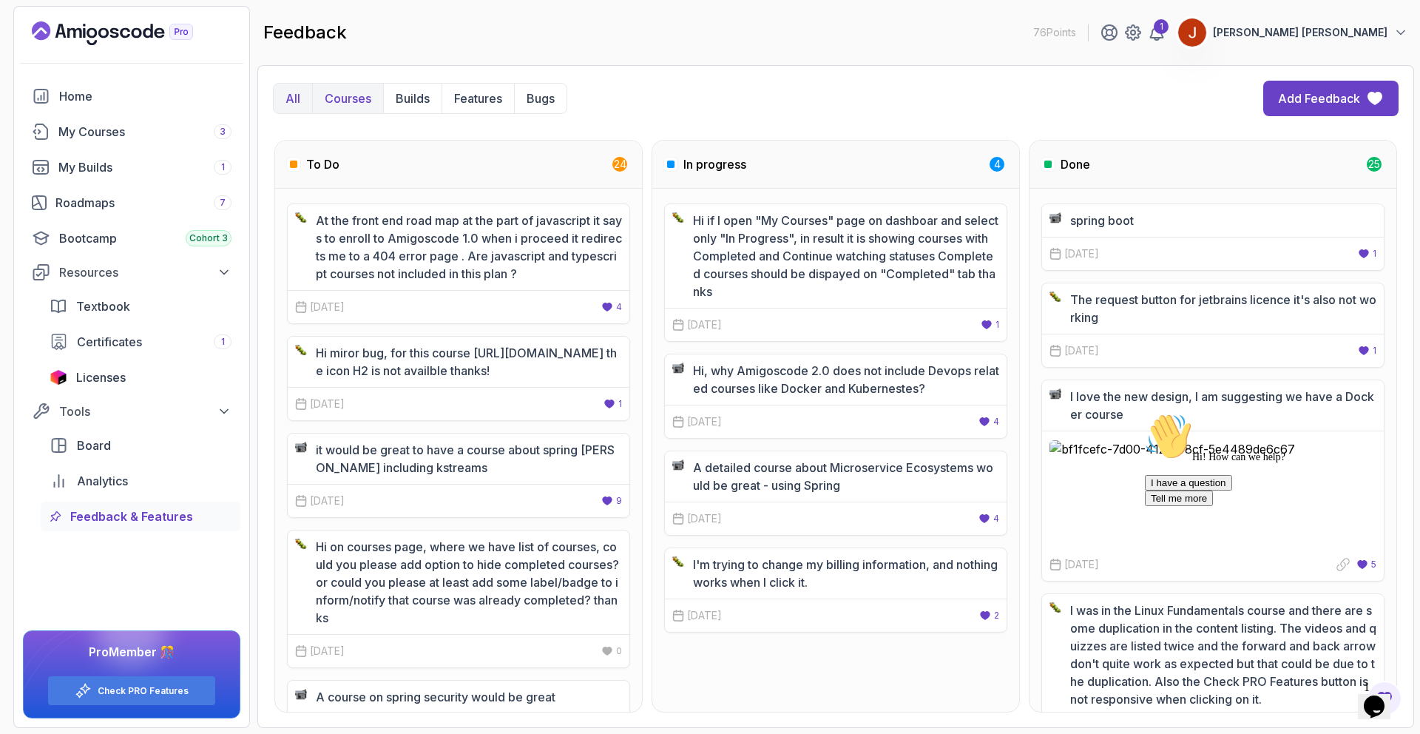
click at [374, 66] on button "Courses" at bounding box center [351, 47] width 74 height 37
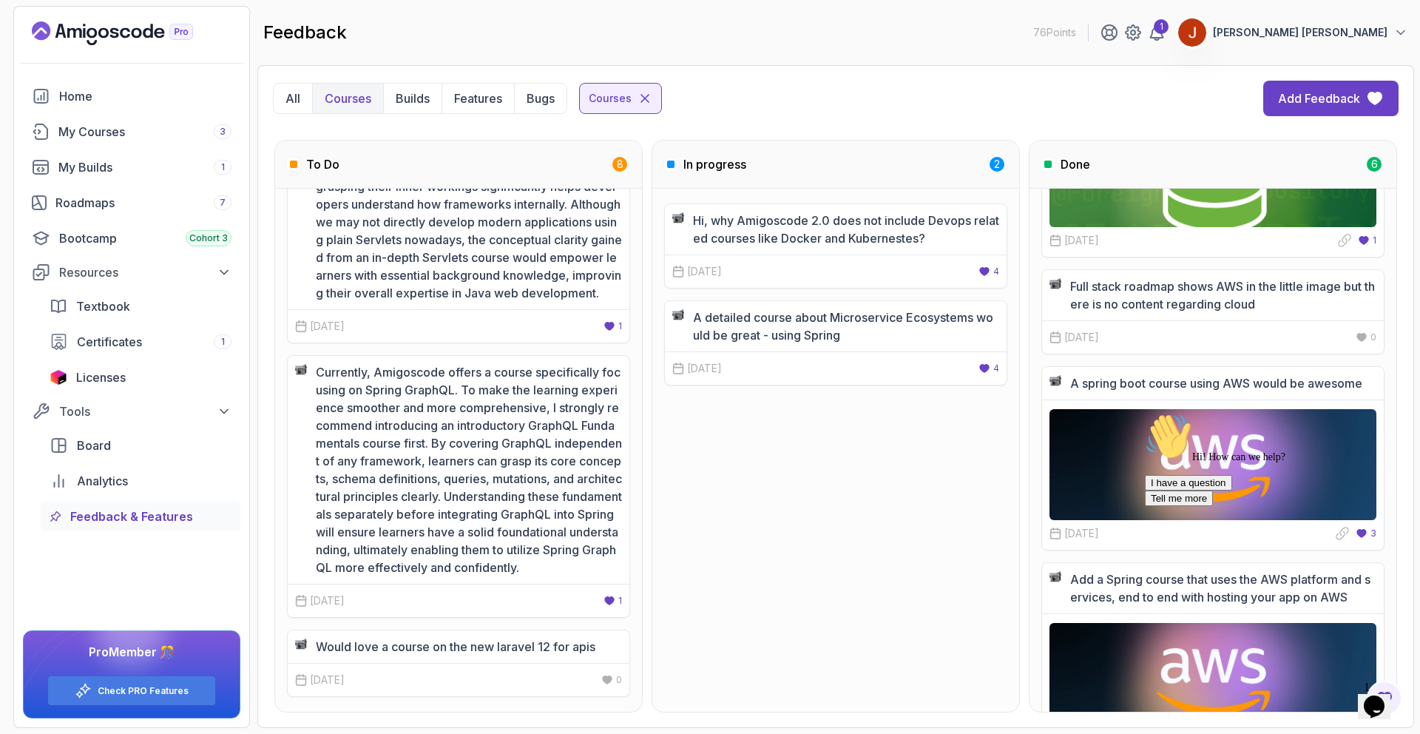
scroll to position [490, 0]
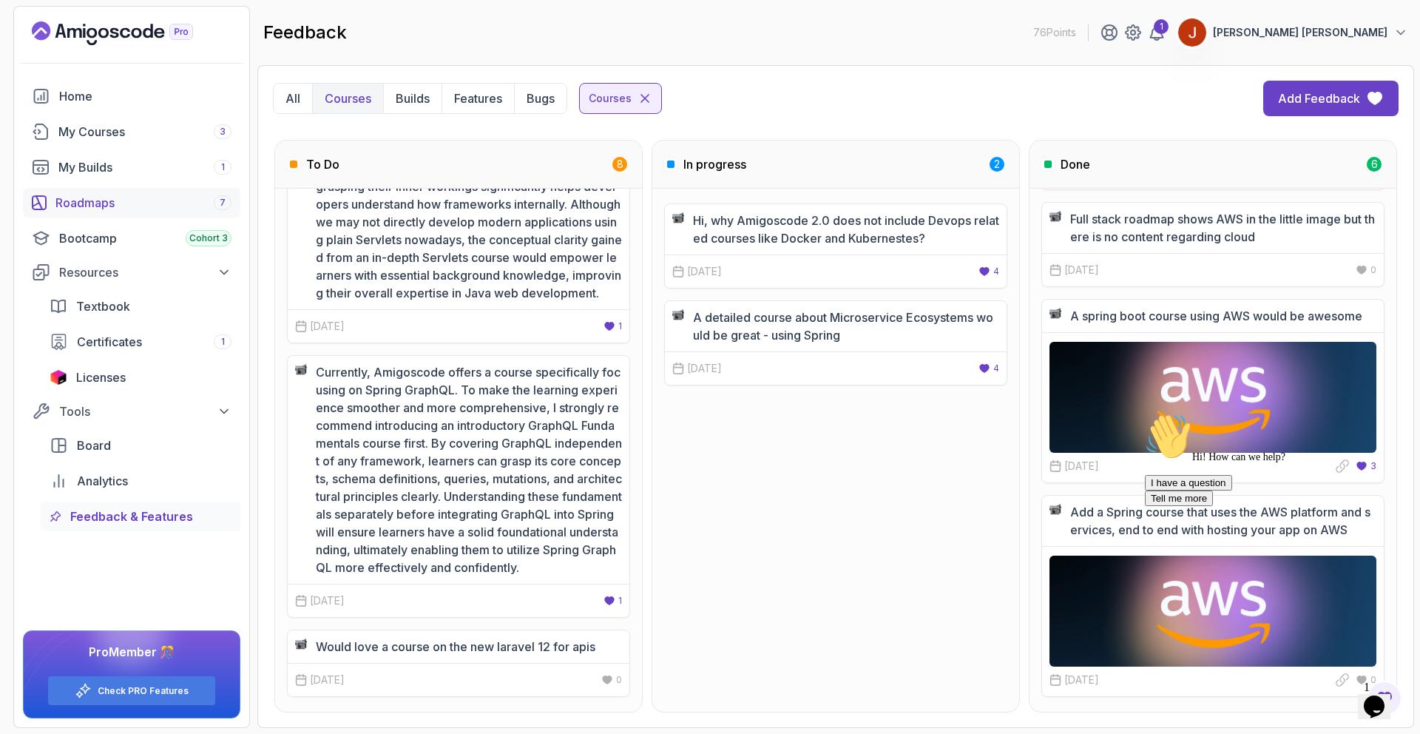
click at [126, 206] on div "Roadmaps 7" at bounding box center [143, 203] width 176 height 18
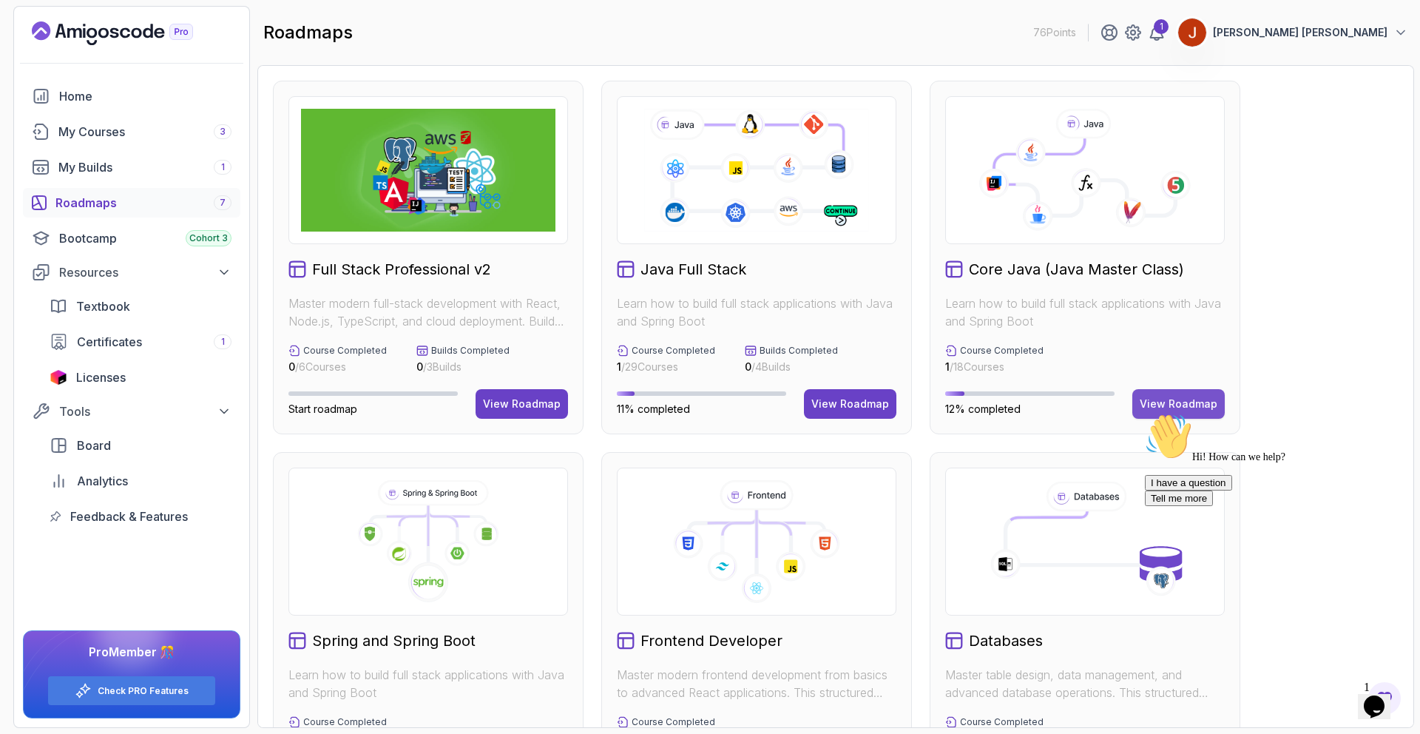
click at [1173, 399] on div "View Roadmap" at bounding box center [1178, 403] width 78 height 15
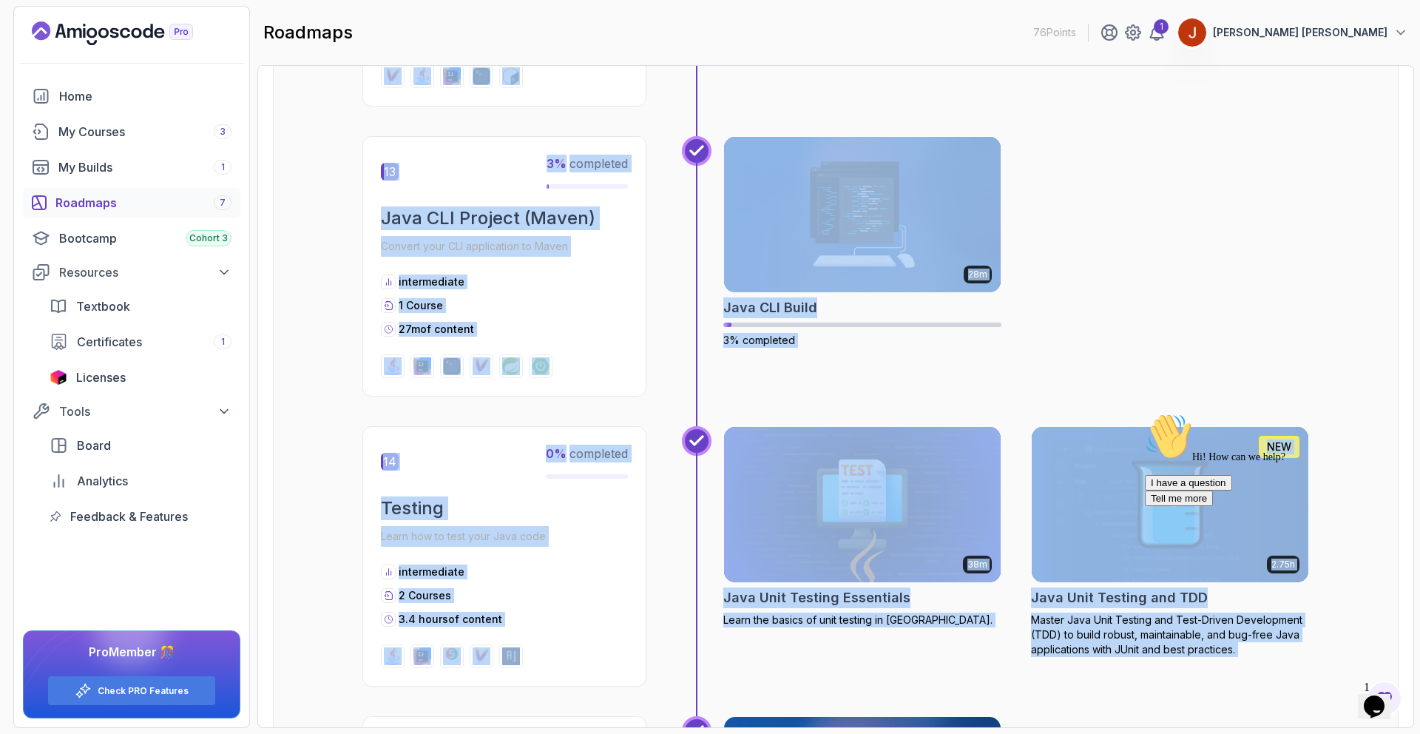
scroll to position [4640, 0]
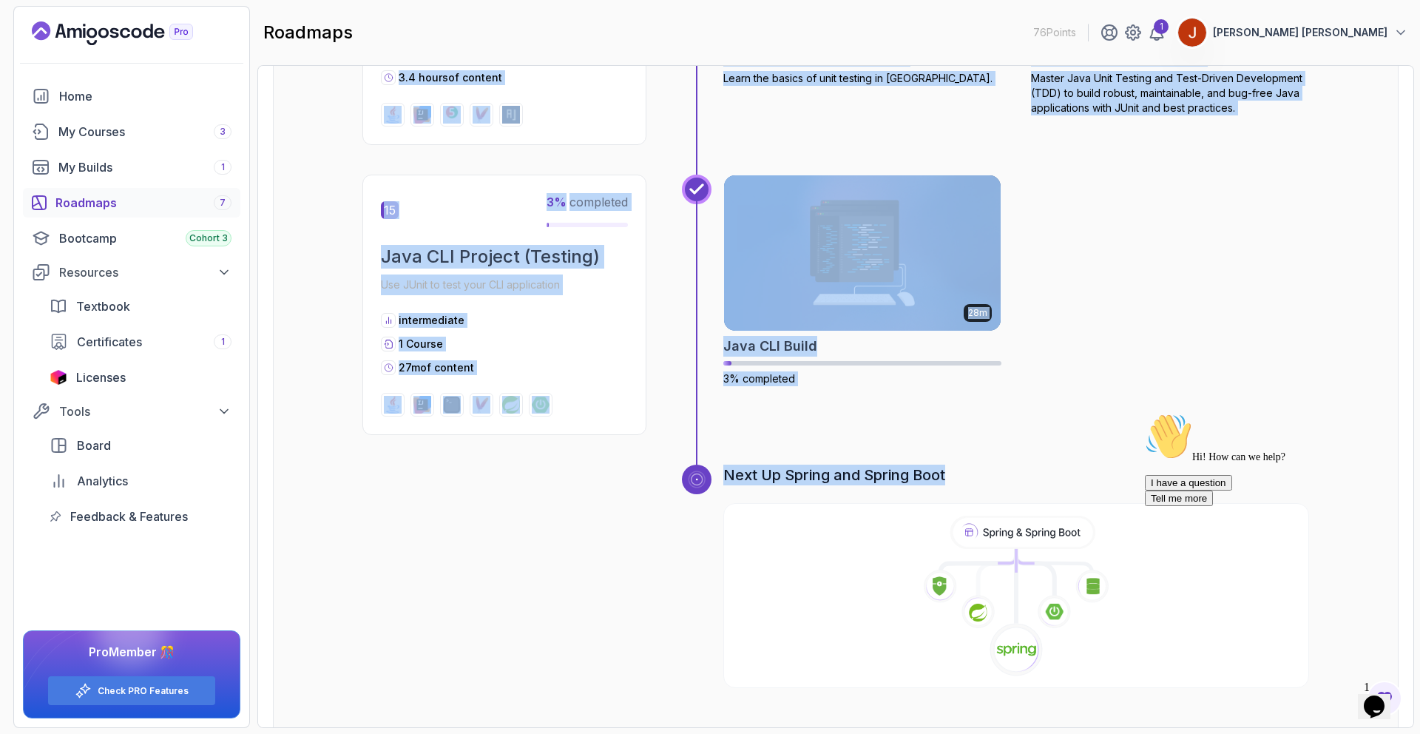
drag, startPoint x: 534, startPoint y: 172, endPoint x: 979, endPoint y: 439, distance: 519.4
copy div "Getting Started Let's kick things off! Begin your journey by completing the fir…"
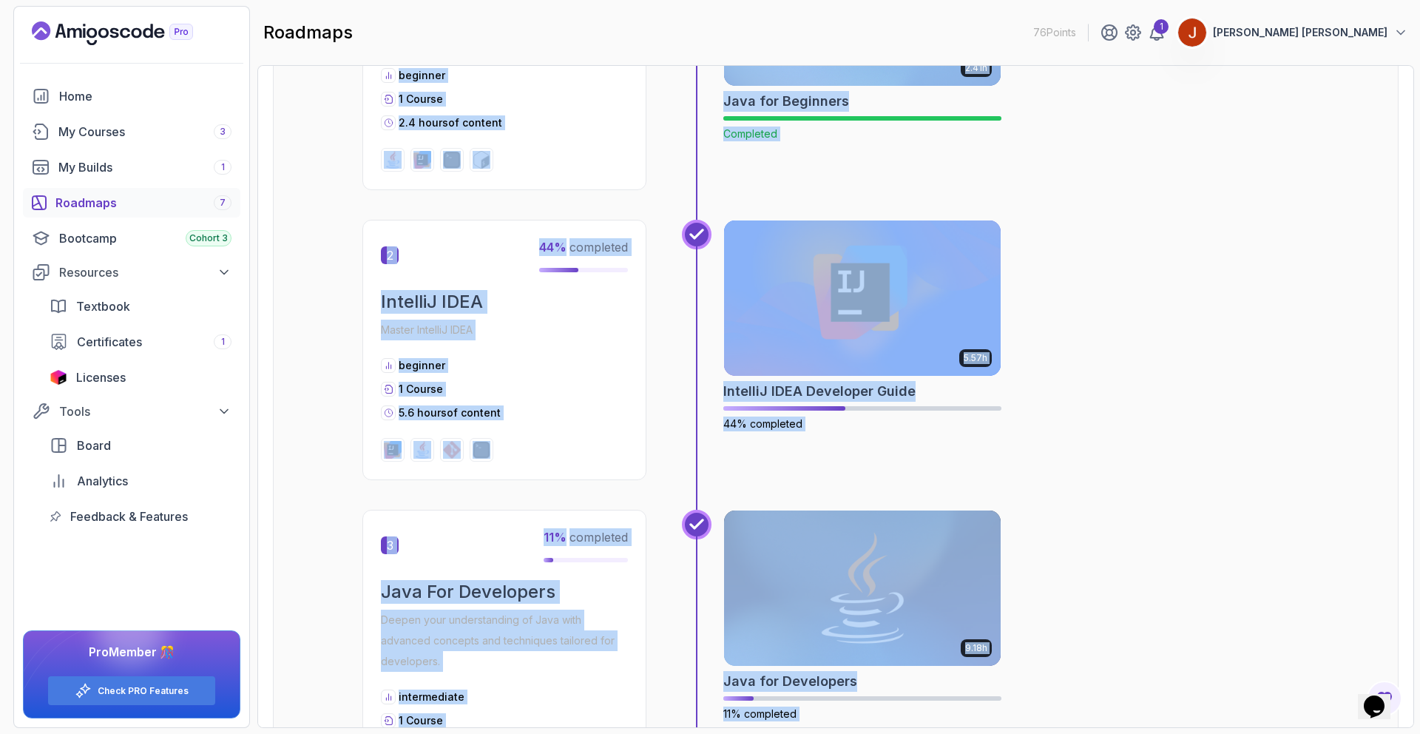
scroll to position [0, 0]
